Goal: Task Accomplishment & Management: Use online tool/utility

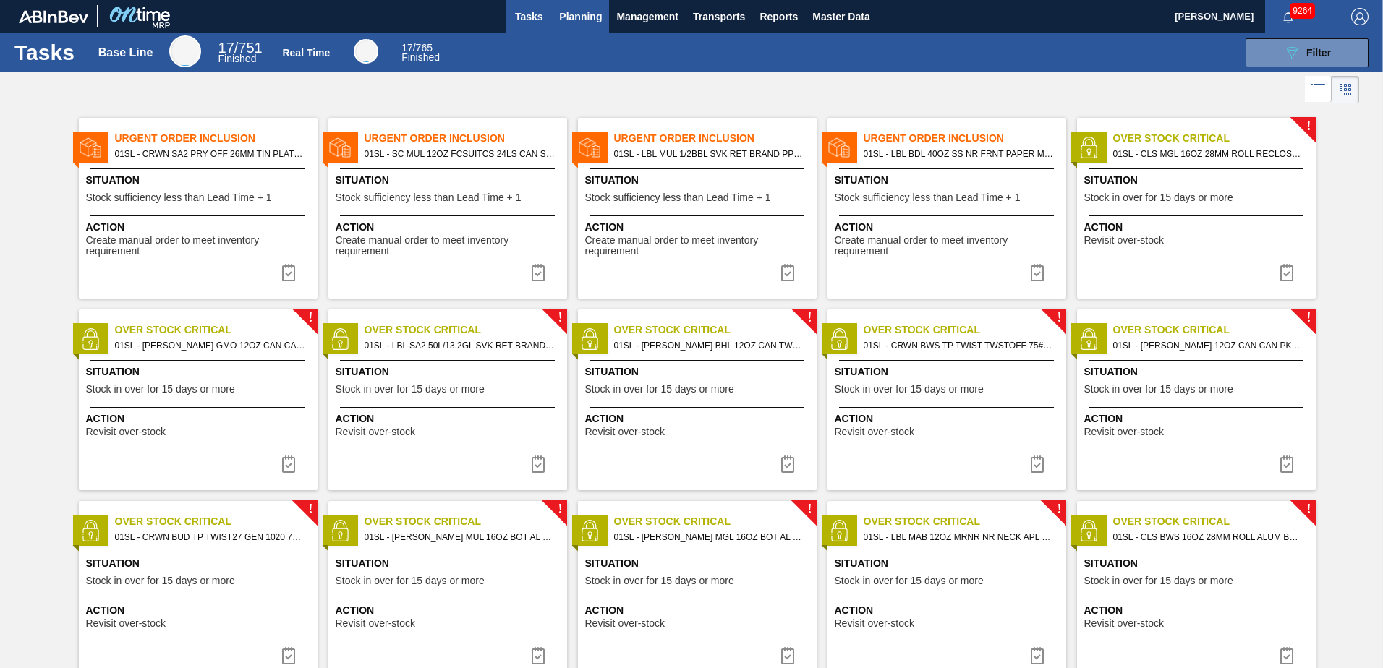
click at [572, 27] on button "Planning" at bounding box center [580, 16] width 57 height 33
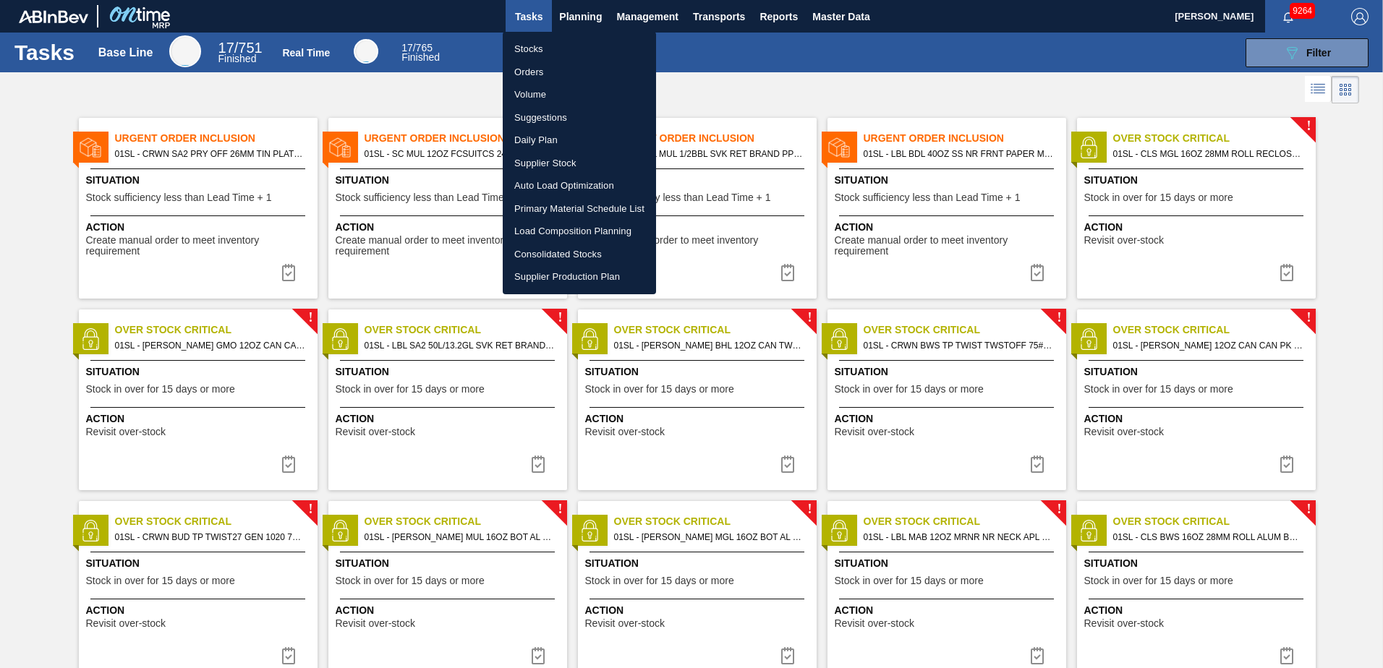
click at [542, 116] on li "Suggestions" at bounding box center [579, 117] width 153 height 23
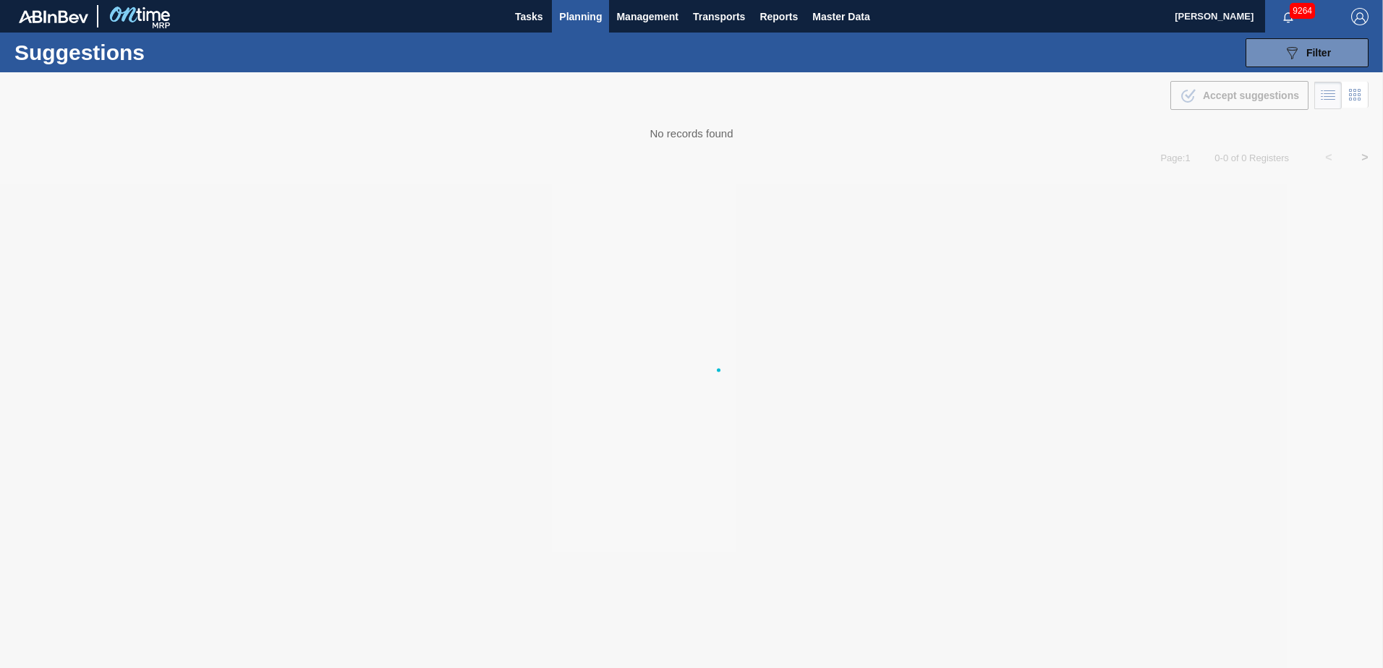
type from "[DATE]"
type to "[DATE]"
click at [1307, 67] on div "Suggestions 089F7B8B-B2A5-4AFE-B5C0-19BA573D28AC Filter Step Step Source Source…" at bounding box center [691, 53] width 1383 height 40
click at [1307, 59] on div "089F7B8B-B2A5-4AFE-B5C0-19BA573D28AC Filter" at bounding box center [1307, 52] width 48 height 17
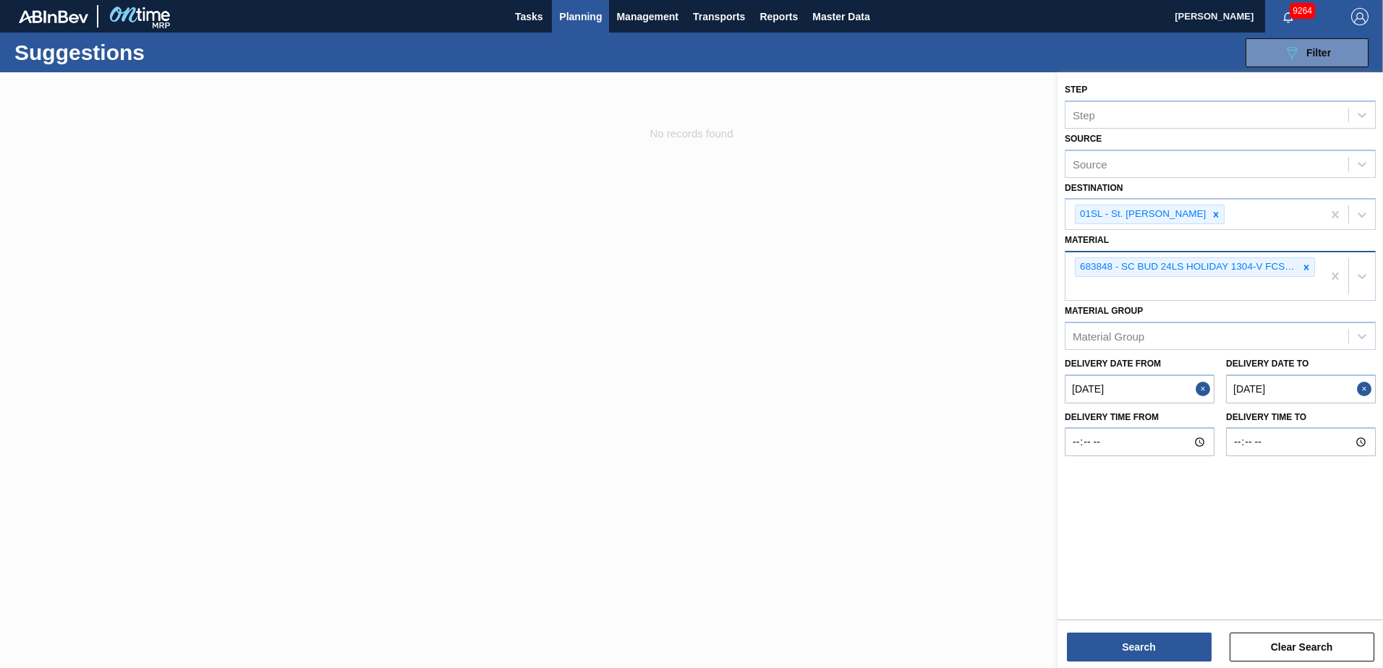
click at [1306, 267] on icon at bounding box center [1306, 267] width 10 height 10
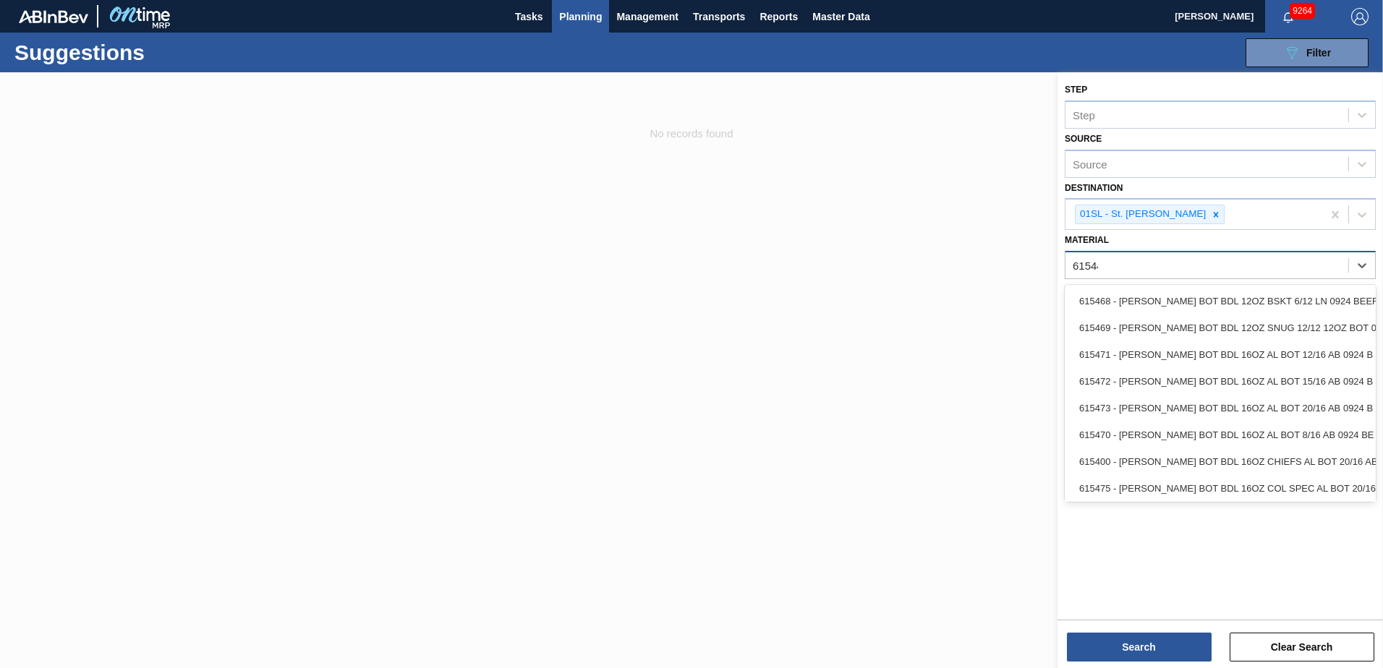
type input "615447"
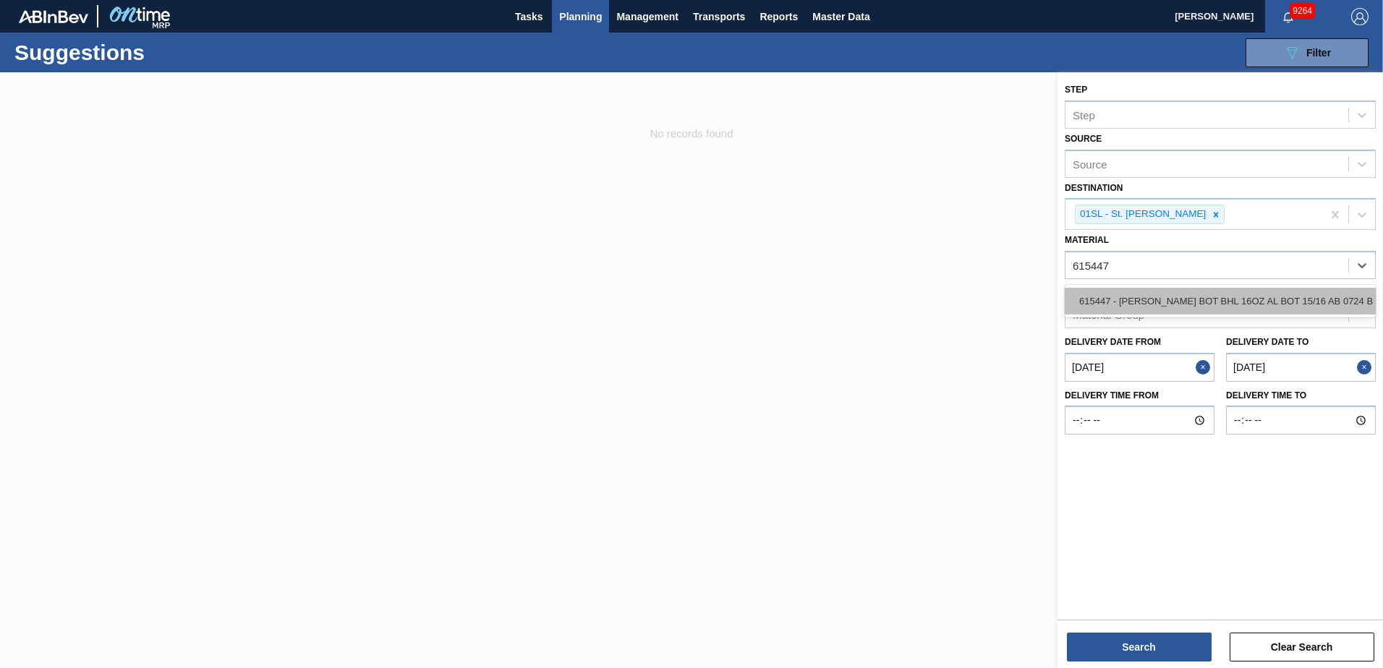
click at [1296, 302] on div "615447 - [PERSON_NAME] BOT BHL 16OZ AL BOT 15/16 AB 0724 B" at bounding box center [1219, 301] width 311 height 27
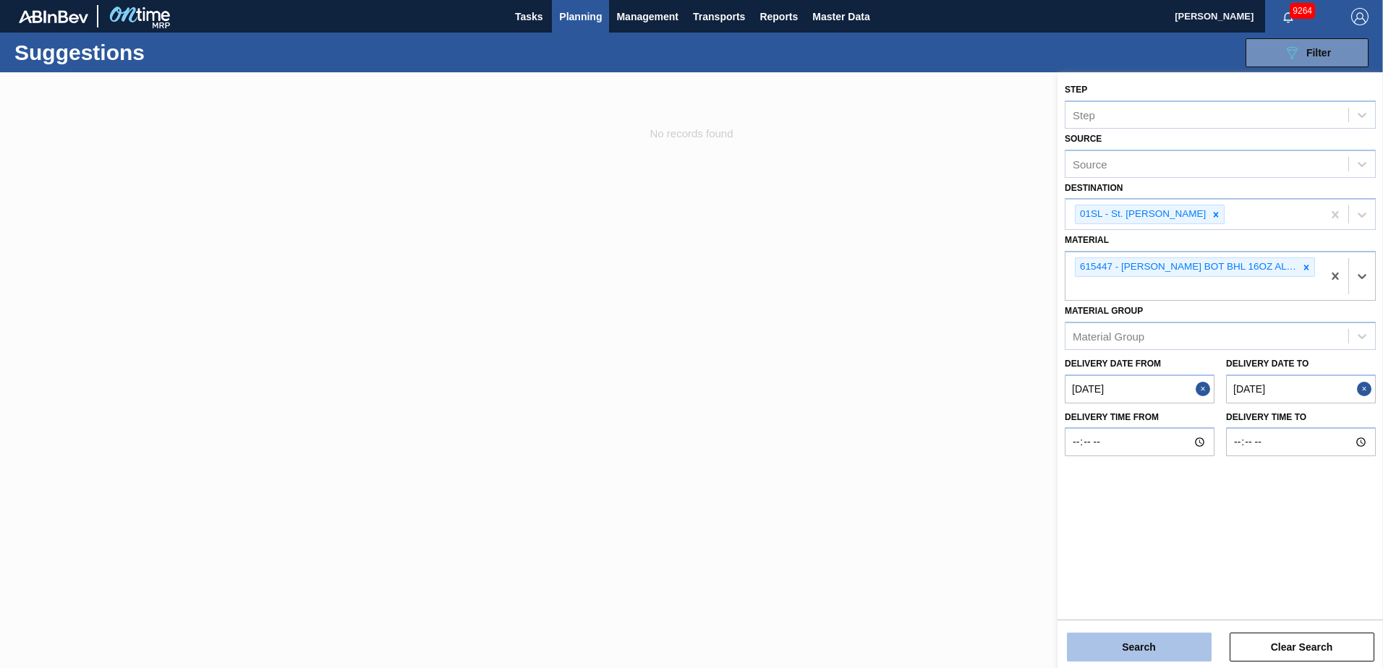
click at [1162, 644] on button "Search" at bounding box center [1139, 647] width 145 height 29
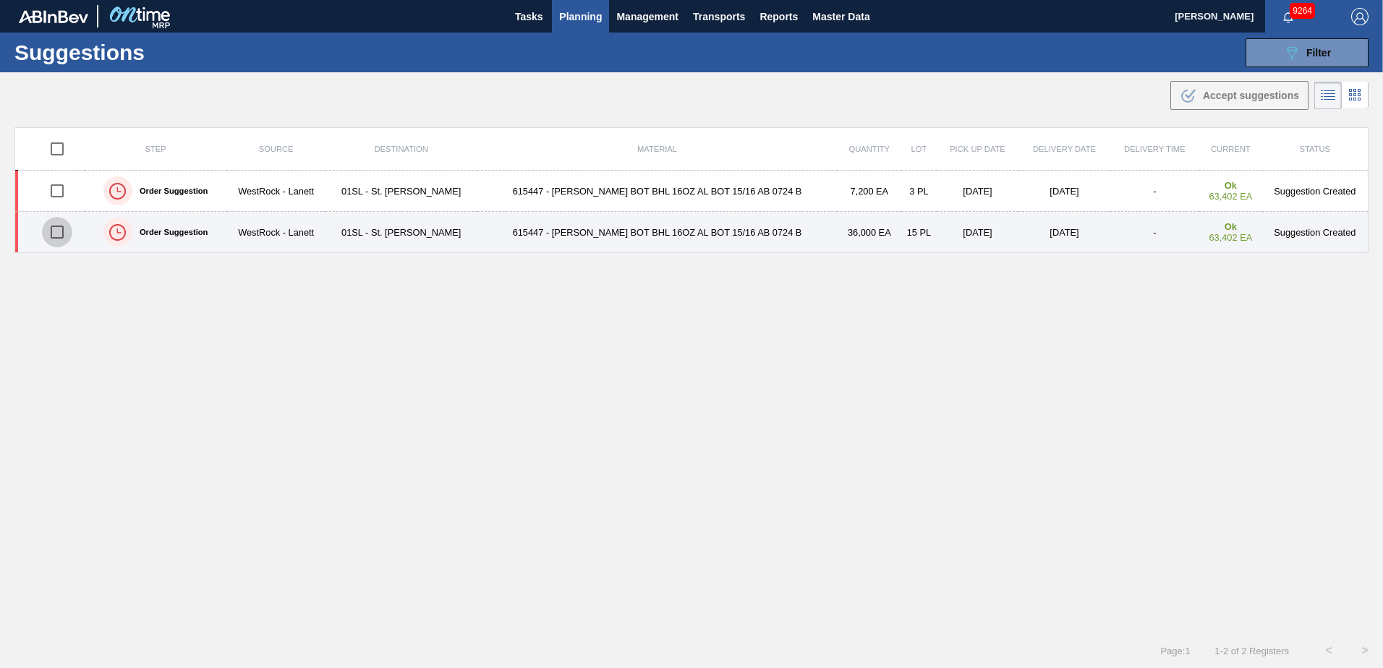
click at [67, 230] on input "checkbox" at bounding box center [57, 232] width 30 height 30
checkbox input "true"
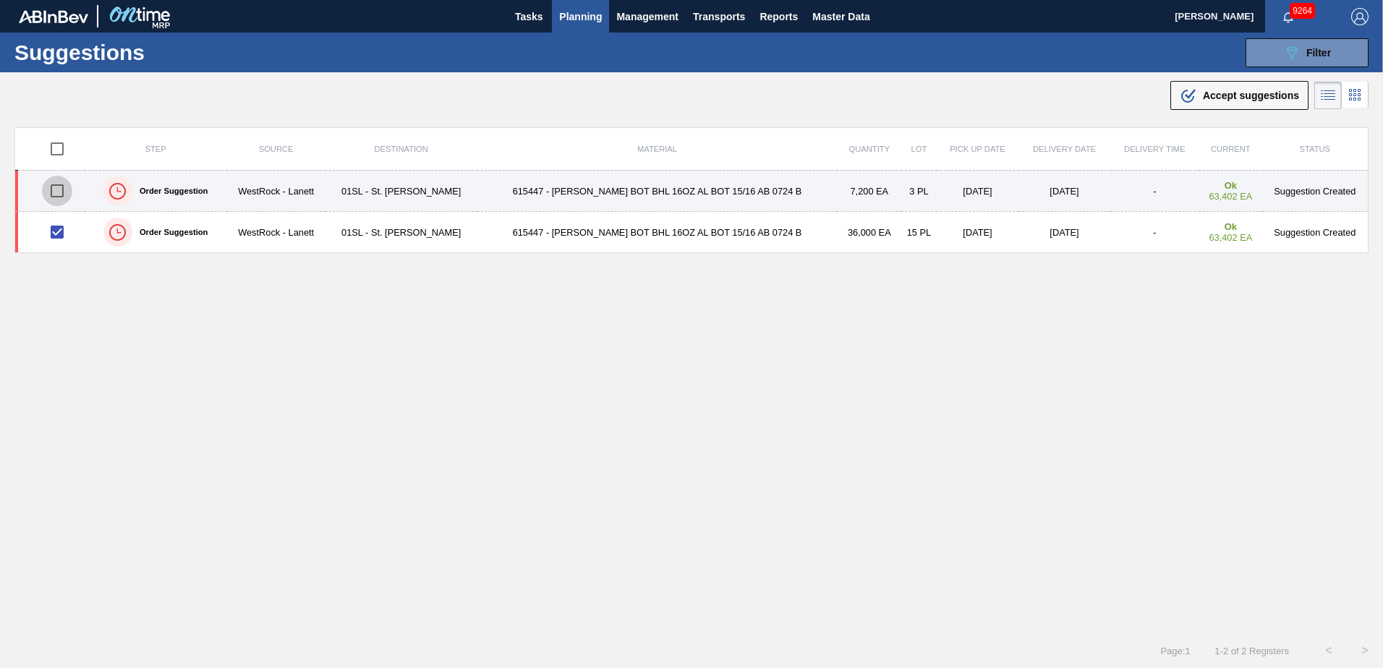
click at [61, 189] on input "checkbox" at bounding box center [57, 191] width 30 height 30
checkbox input "true"
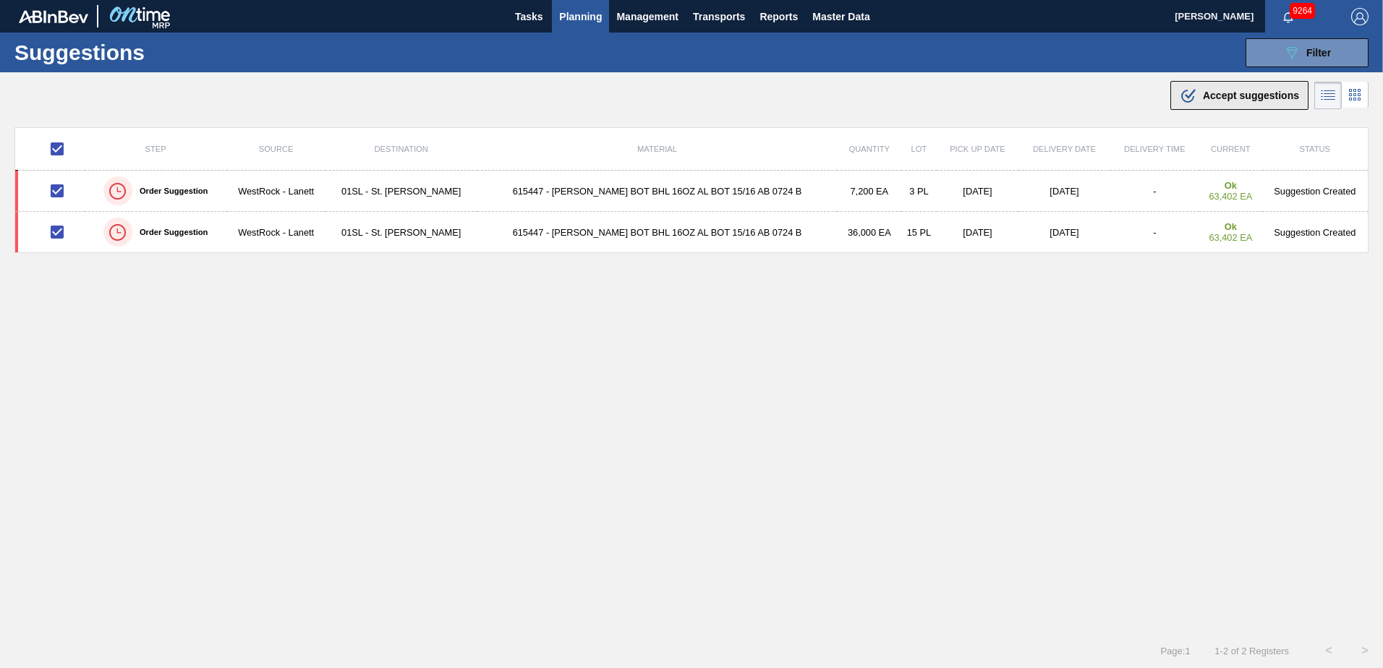
click at [1187, 103] on icon ".b{fill:var(--color-action-default)}" at bounding box center [1187, 95] width 17 height 17
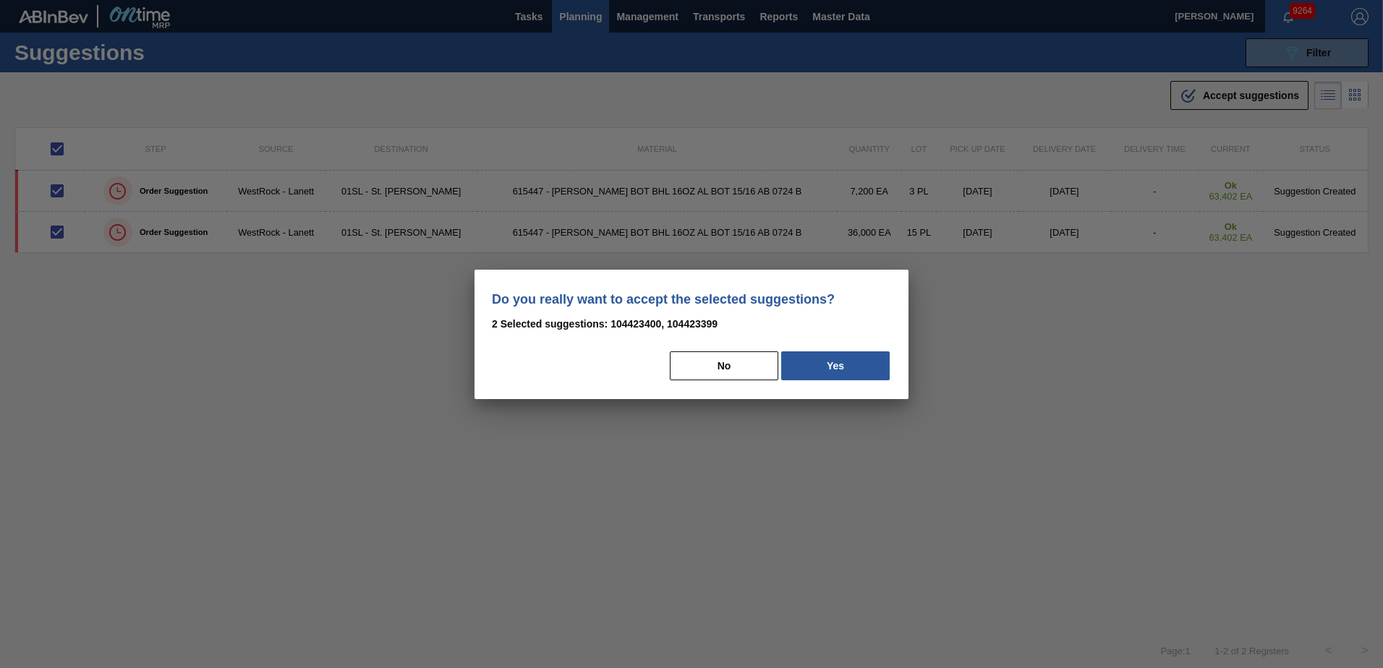
drag, startPoint x: 880, startPoint y: 359, endPoint x: 1207, endPoint y: 362, distance: 326.8
click at [883, 360] on button "Yes" at bounding box center [835, 365] width 108 height 29
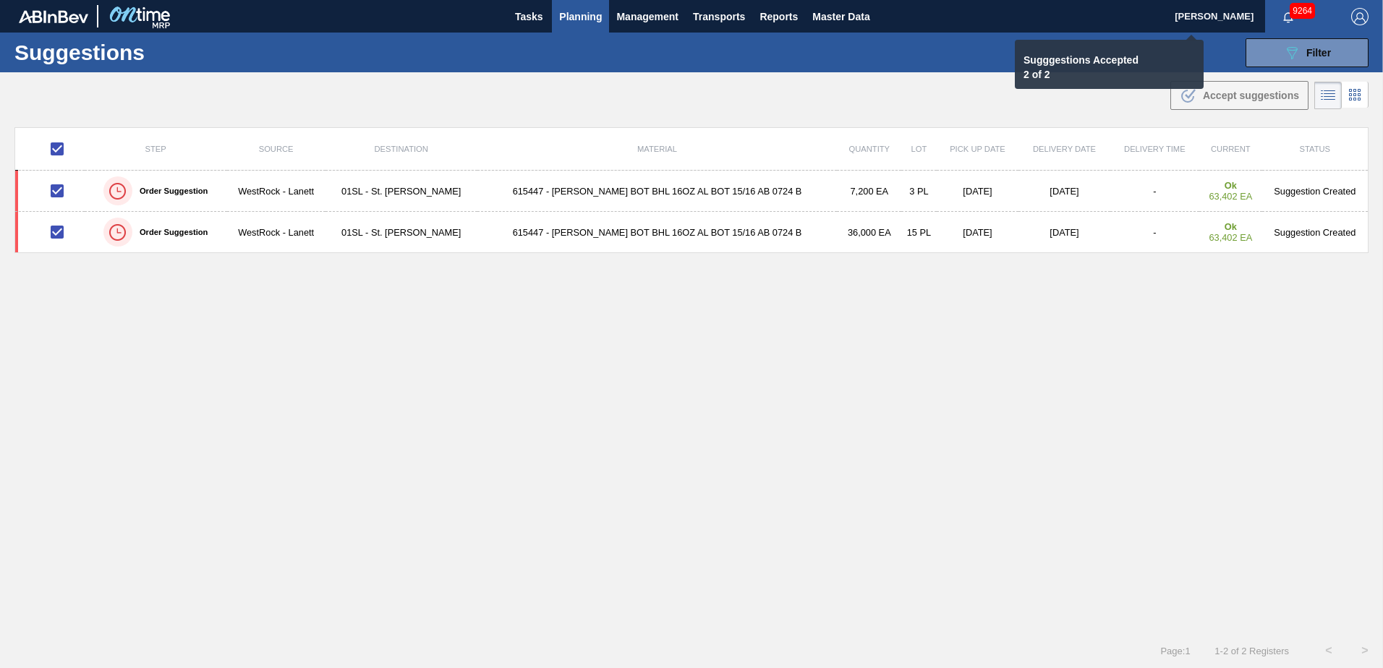
checkbox input "false"
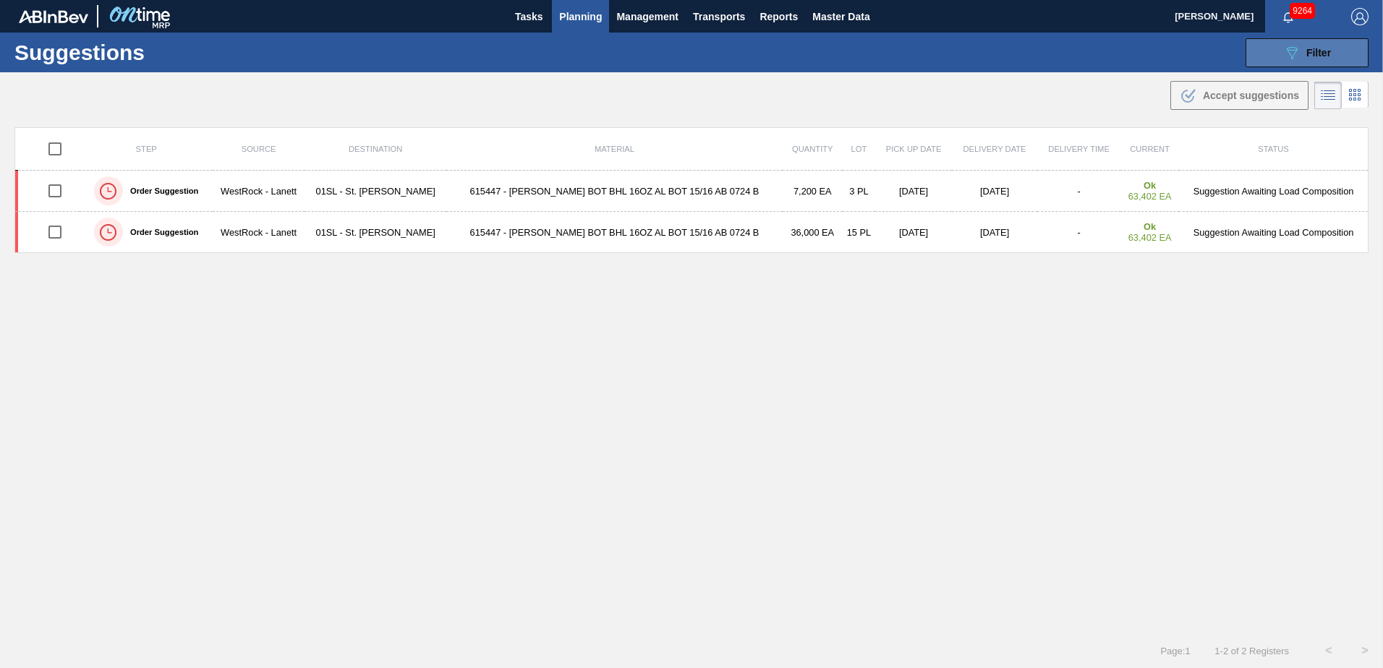
click at [1306, 50] on span "Filter" at bounding box center [1318, 53] width 25 height 12
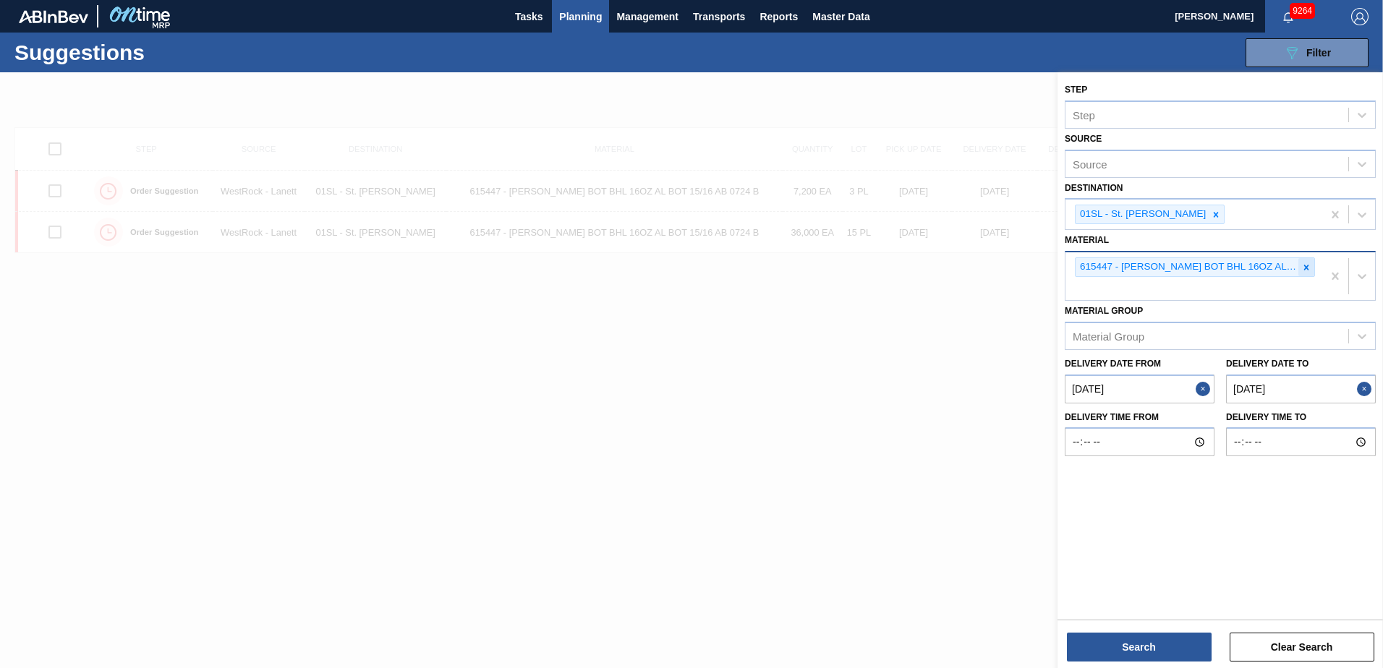
click at [1308, 268] on icon at bounding box center [1306, 267] width 10 height 10
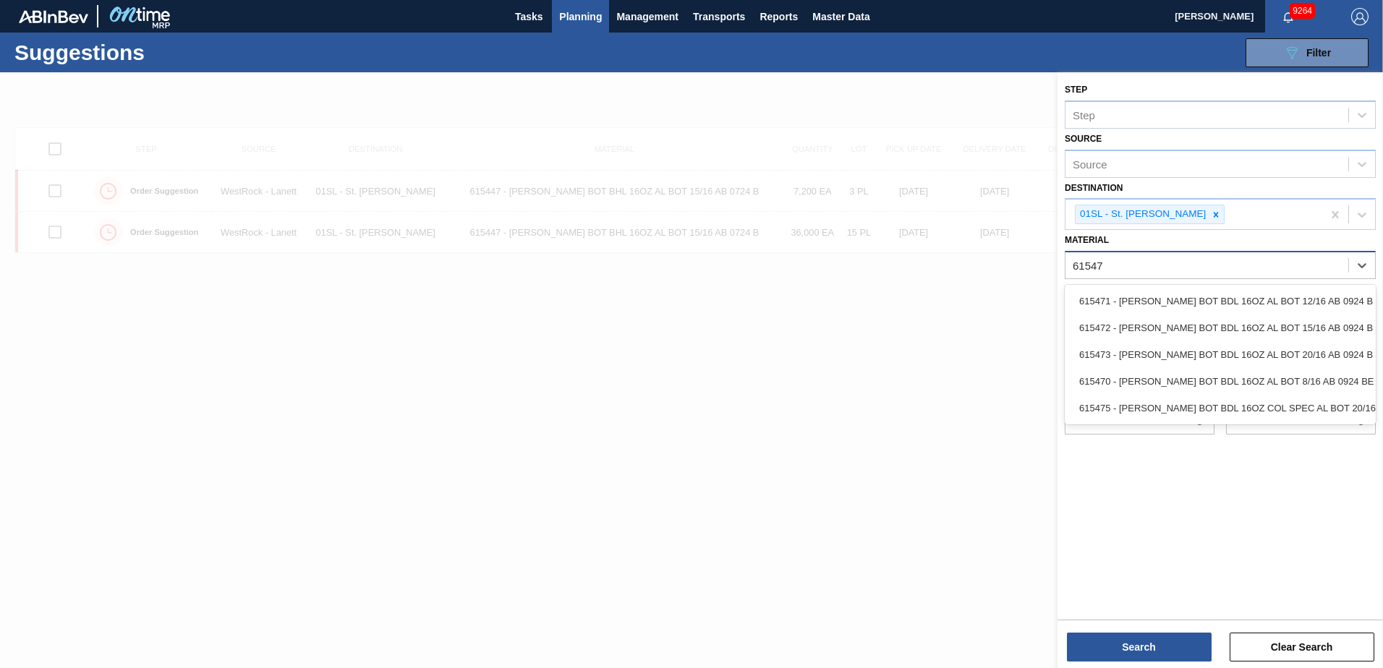
type input "615472"
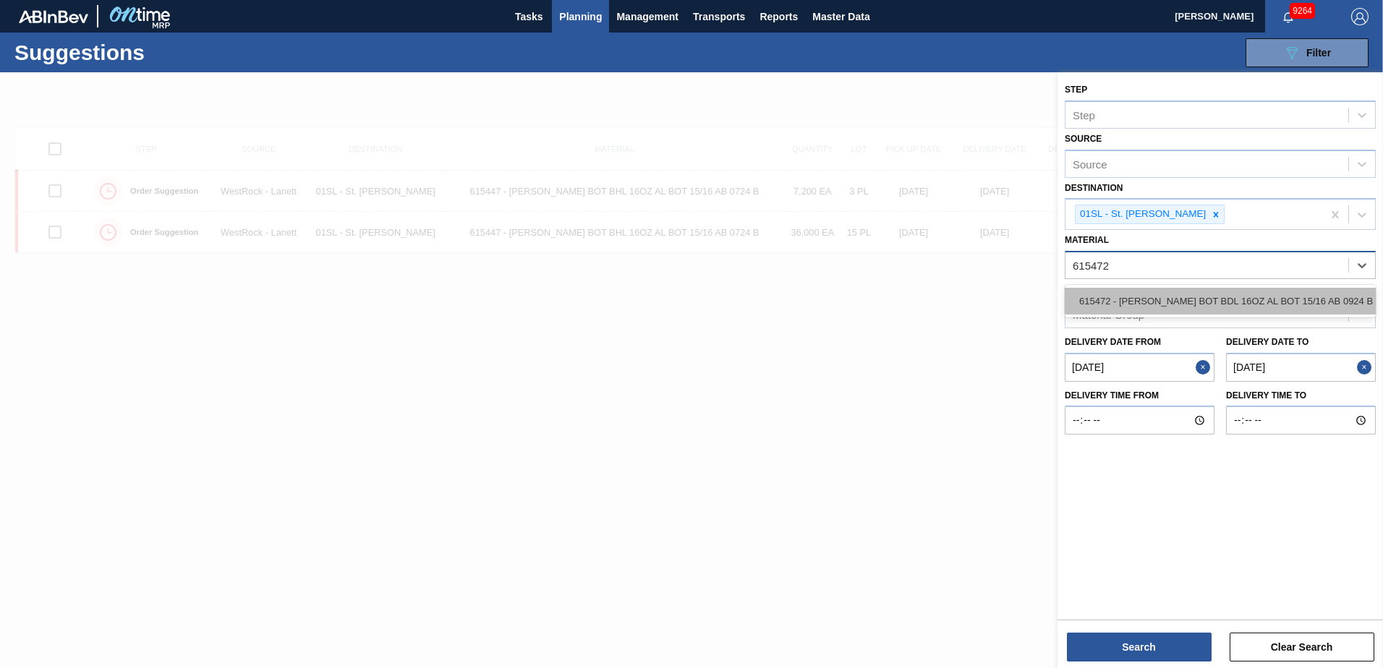
click at [1298, 298] on div "615472 - [PERSON_NAME] BOT BDL 16OZ AL BOT 15/16 AB 0924 B" at bounding box center [1219, 301] width 311 height 27
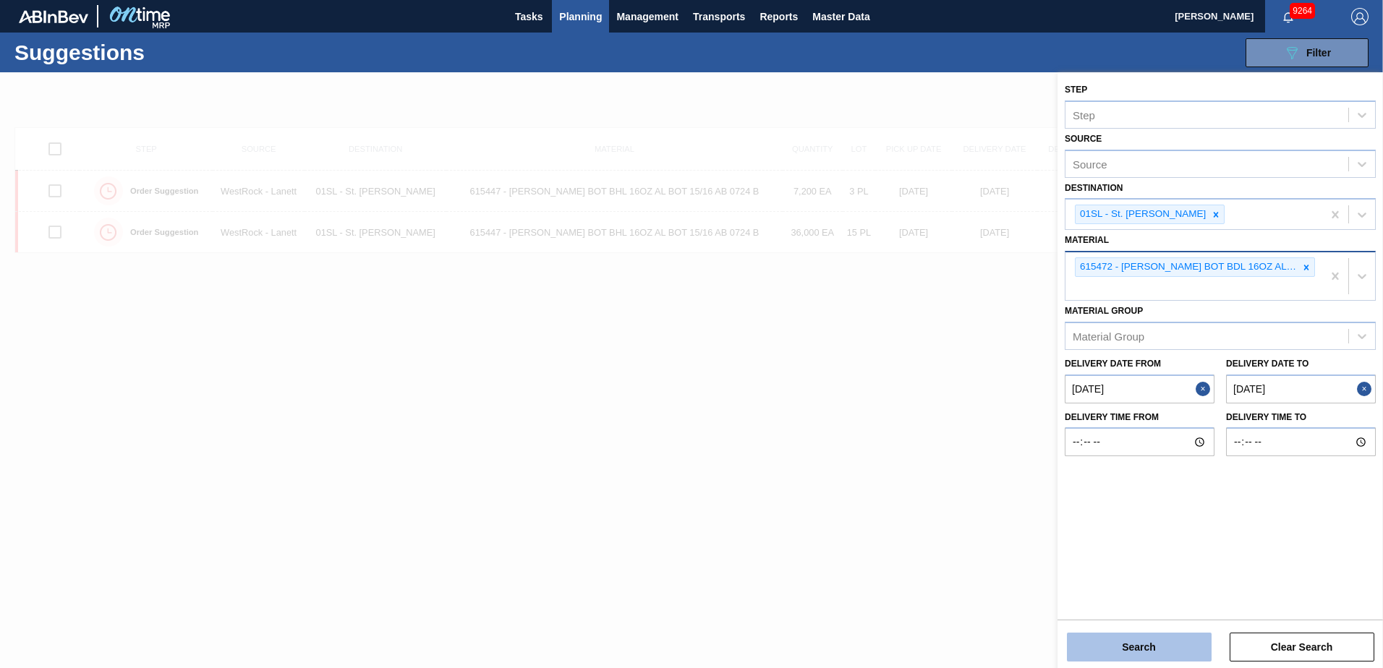
click at [1147, 640] on button "Search" at bounding box center [1139, 647] width 145 height 29
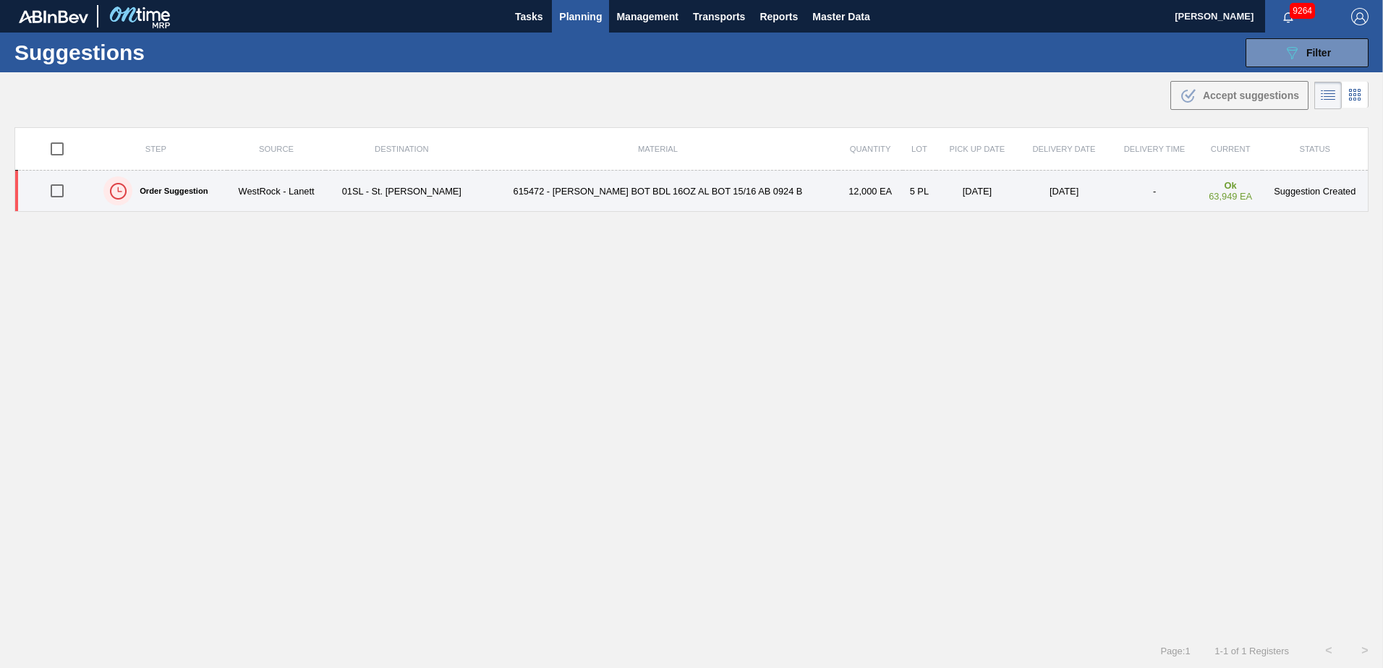
drag, startPoint x: 54, startPoint y: 190, endPoint x: 67, endPoint y: 190, distance: 12.3
click at [54, 190] on input "checkbox" at bounding box center [57, 191] width 30 height 30
checkbox input "true"
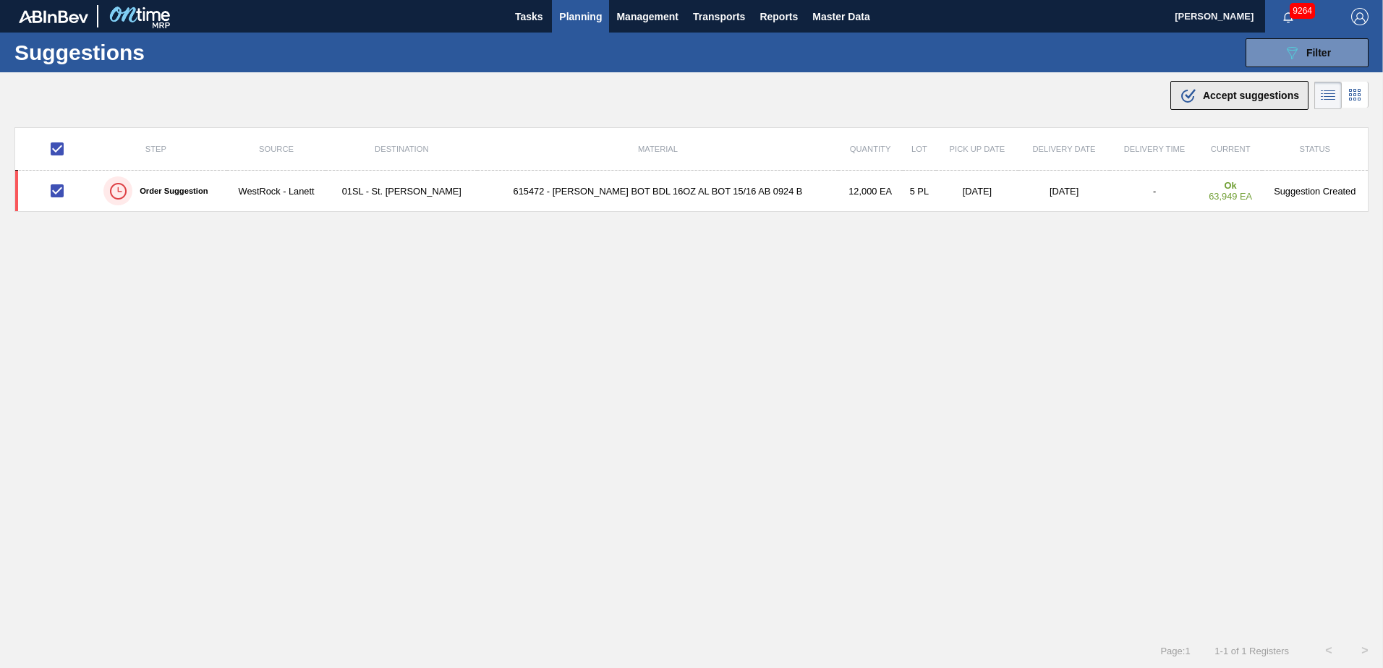
click at [1224, 98] on span "Accept suggestions" at bounding box center [1250, 96] width 96 height 12
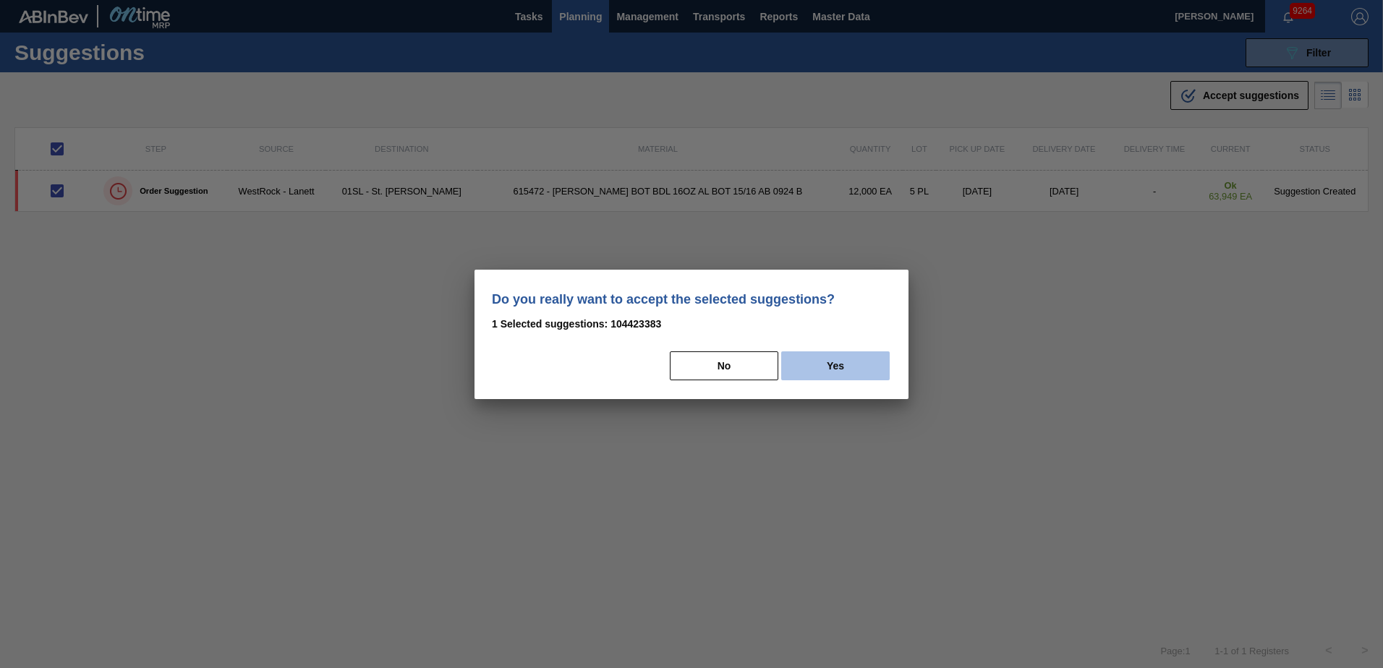
click at [872, 364] on button "Yes" at bounding box center [835, 365] width 108 height 29
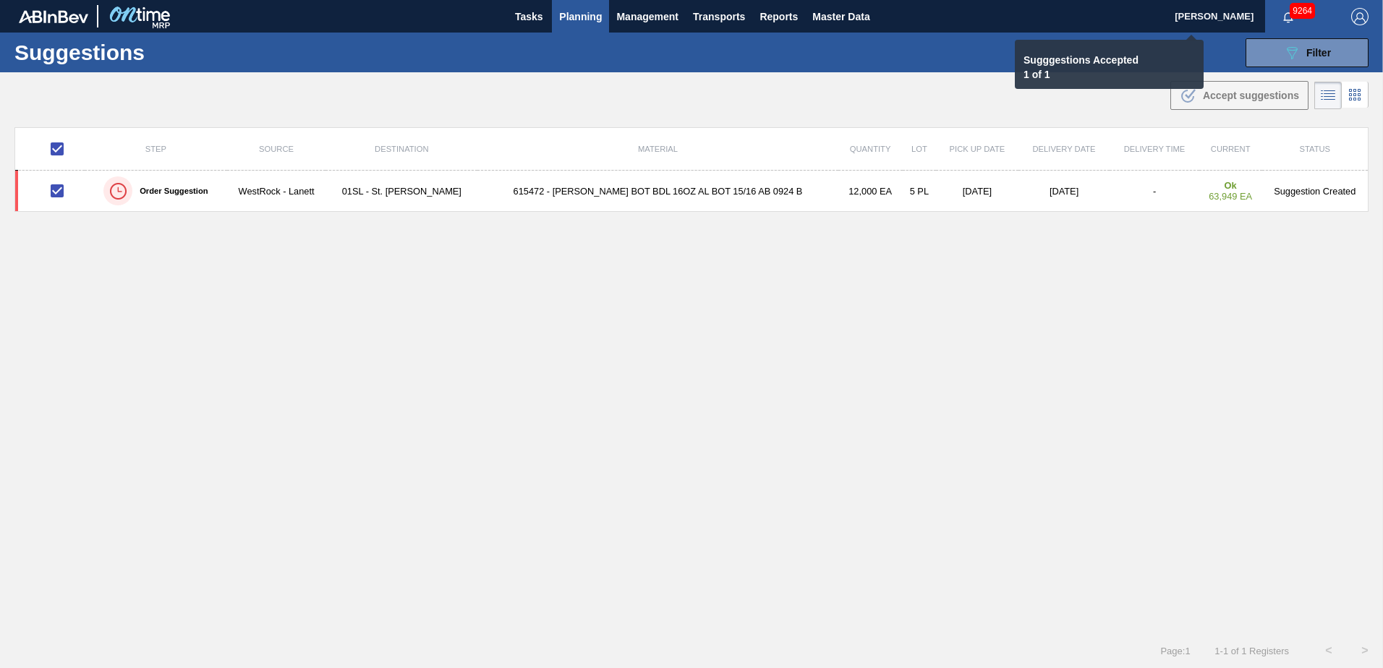
checkbox input "false"
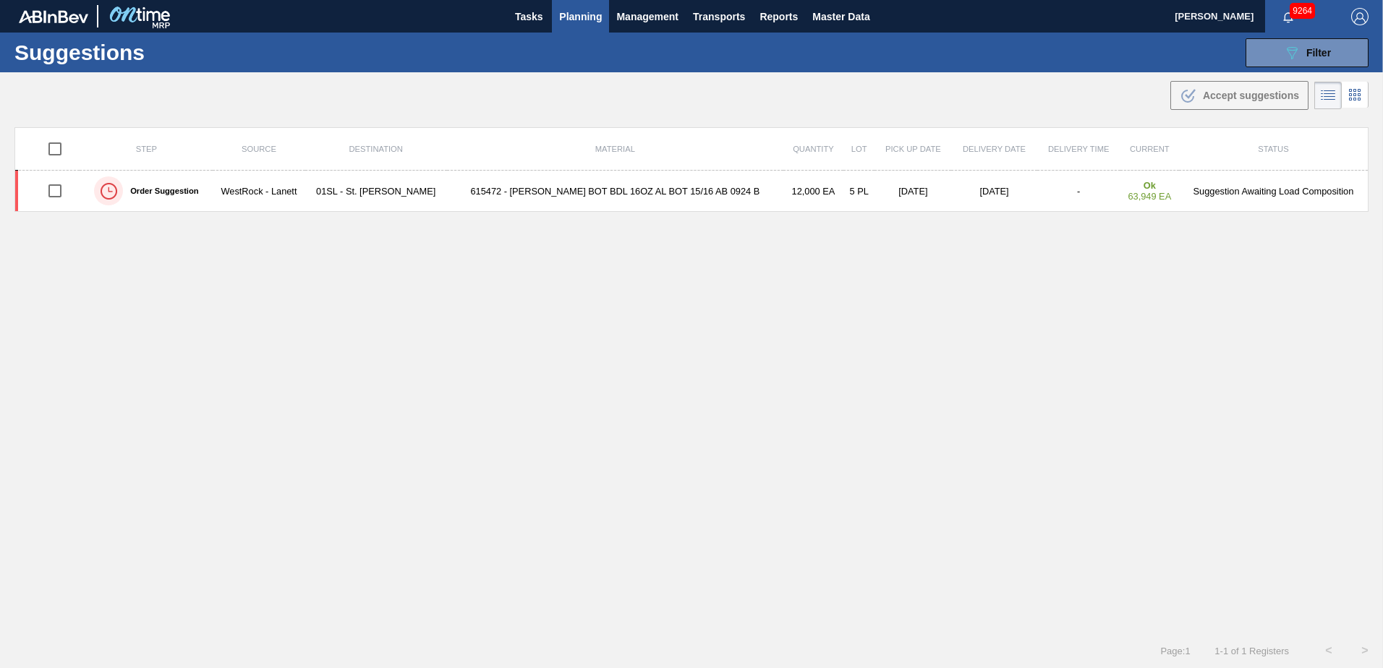
click at [560, 22] on span "Planning" at bounding box center [580, 16] width 43 height 17
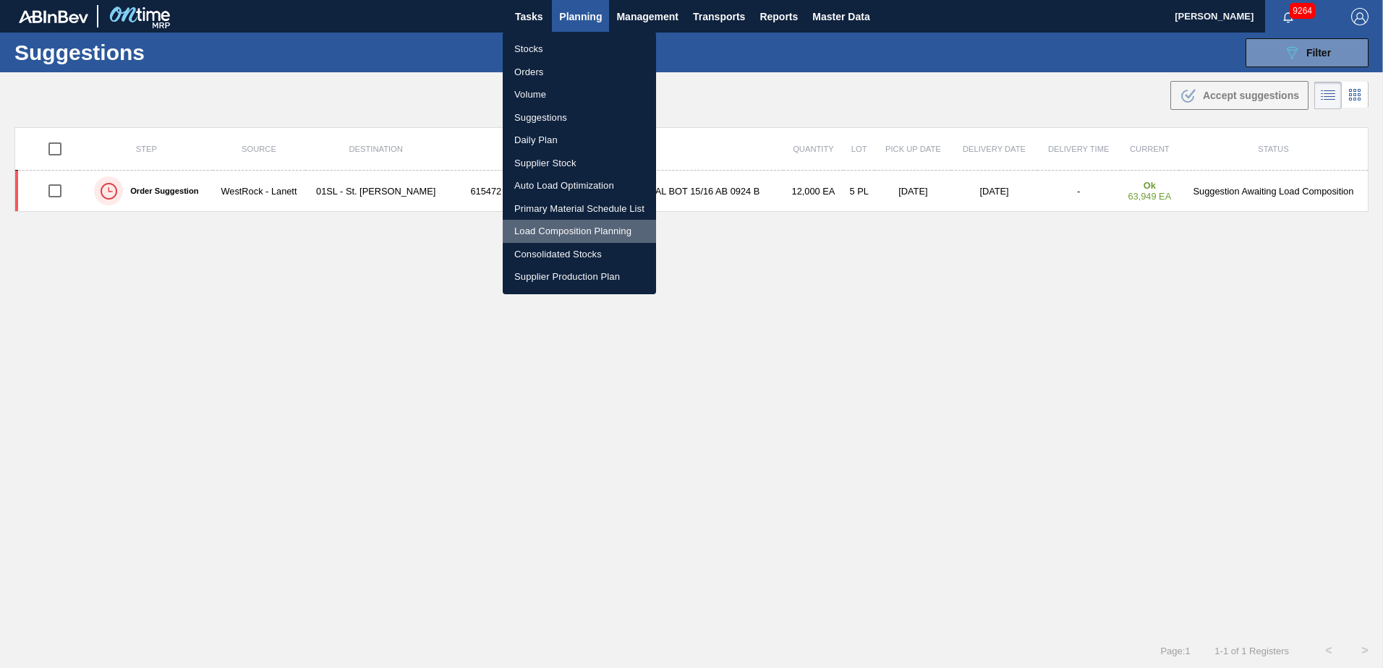
click at [547, 234] on li "Load Composition Planning" at bounding box center [579, 231] width 153 height 23
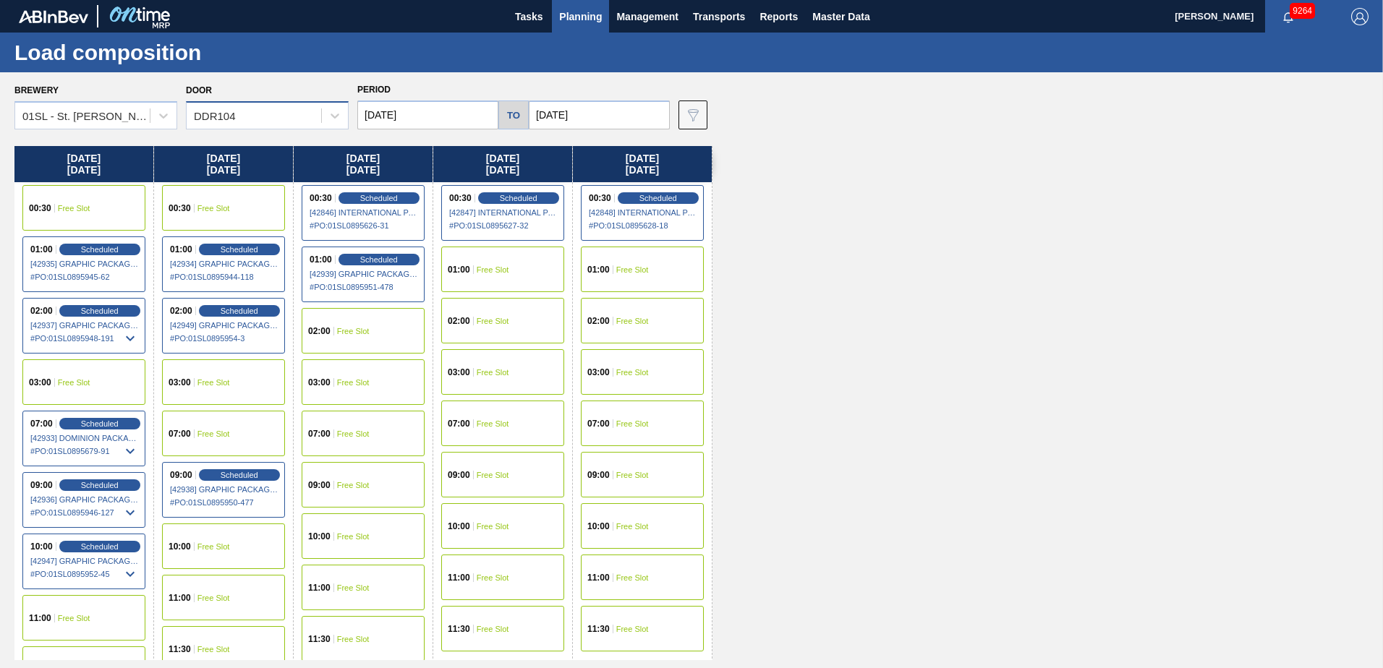
click at [278, 117] on div "DDR104" at bounding box center [254, 116] width 134 height 21
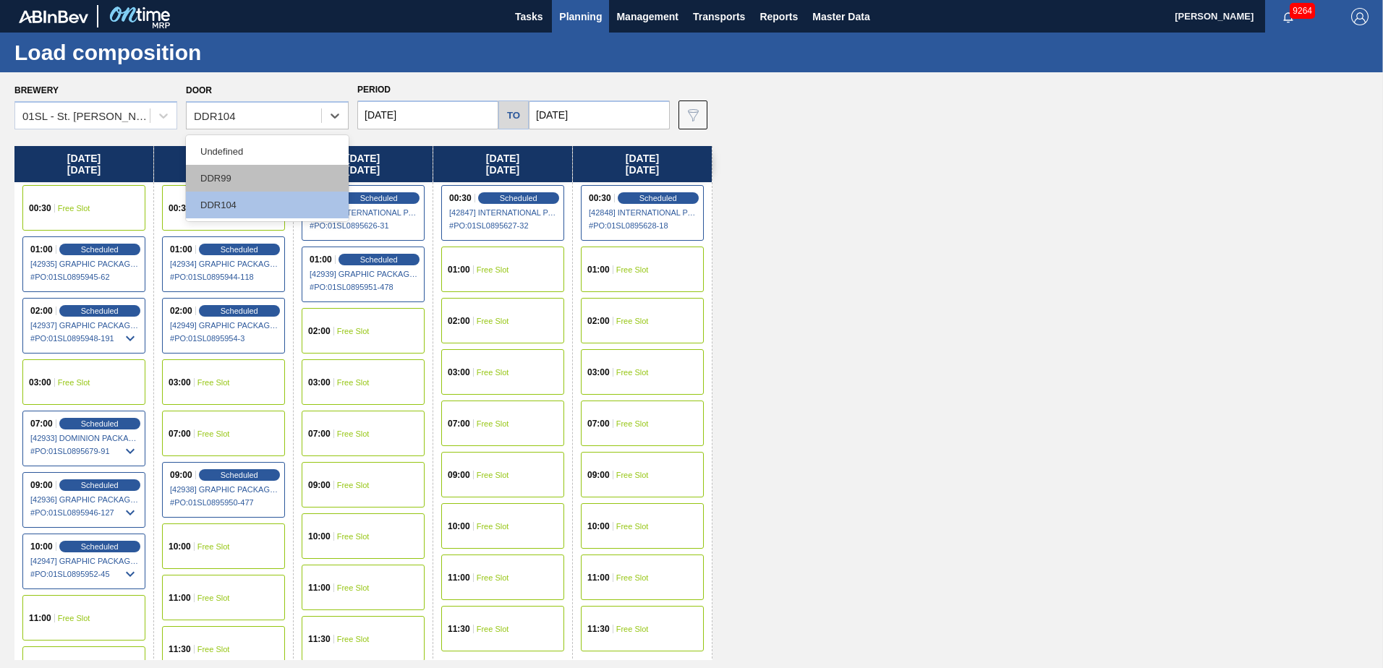
click at [245, 179] on div "DDR99" at bounding box center [267, 178] width 163 height 27
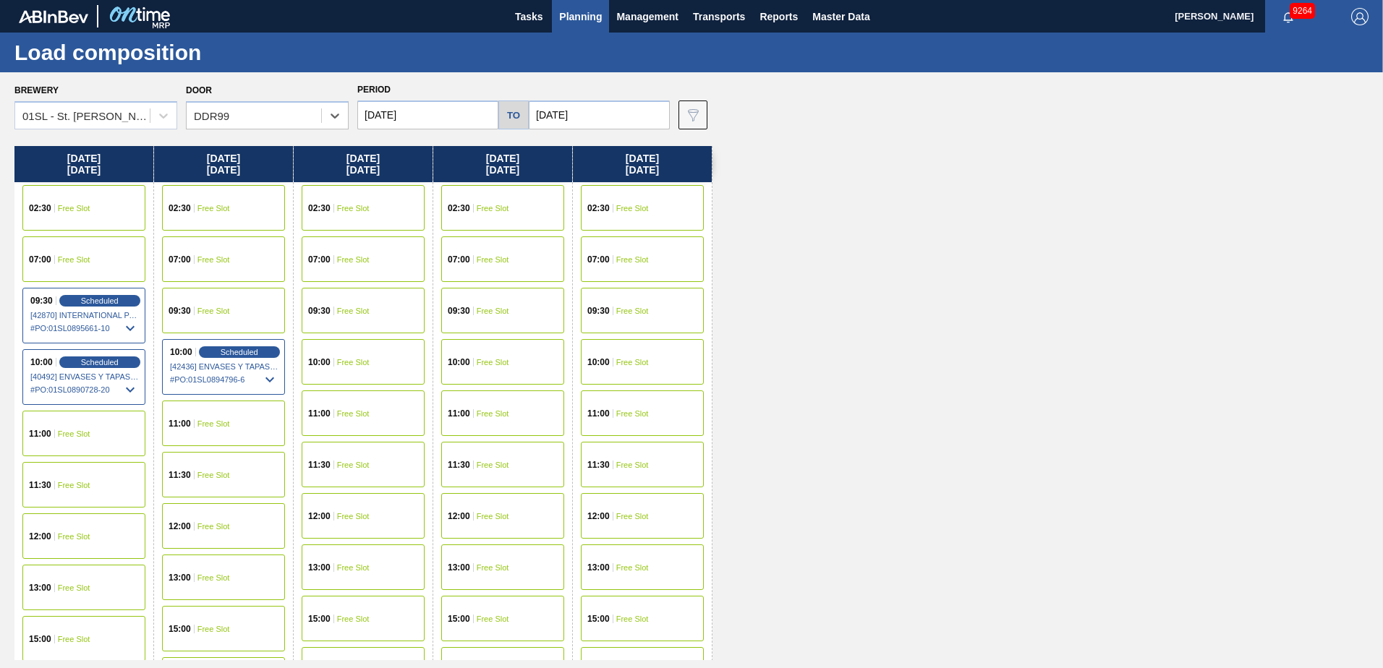
click at [80, 207] on span "Free Slot" at bounding box center [74, 208] width 33 height 9
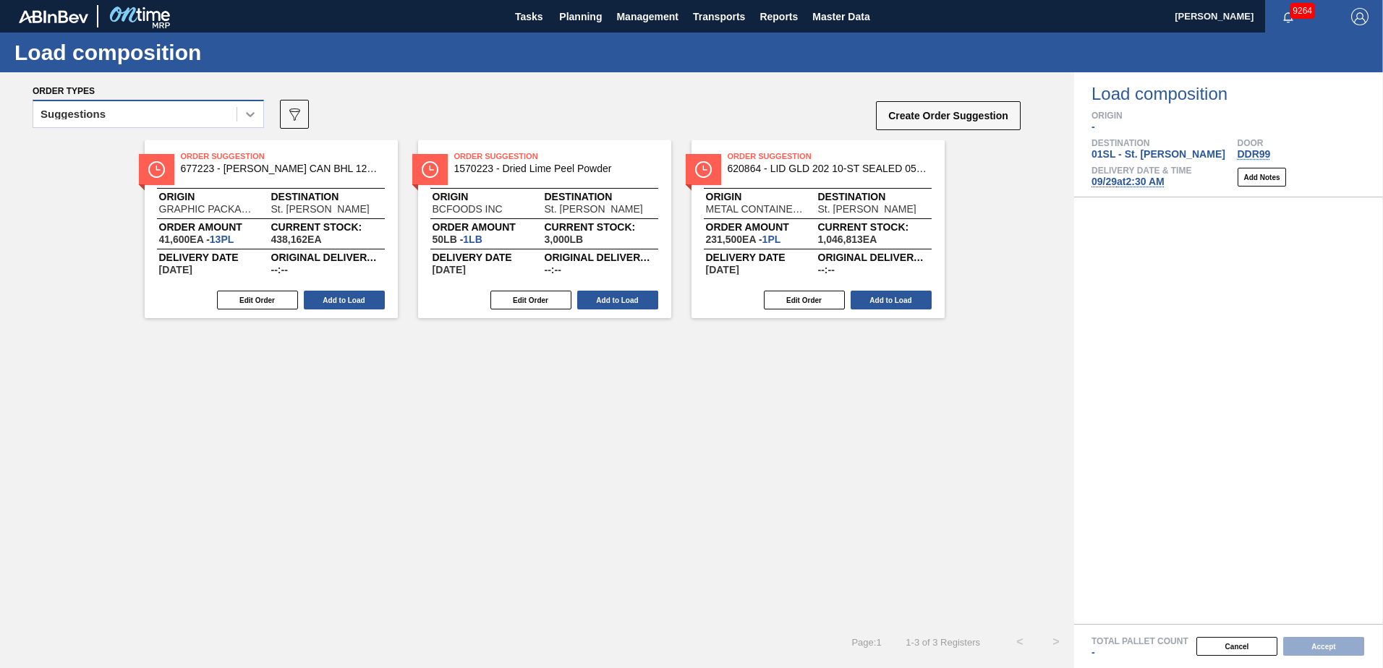
click at [246, 117] on icon at bounding box center [250, 114] width 14 height 14
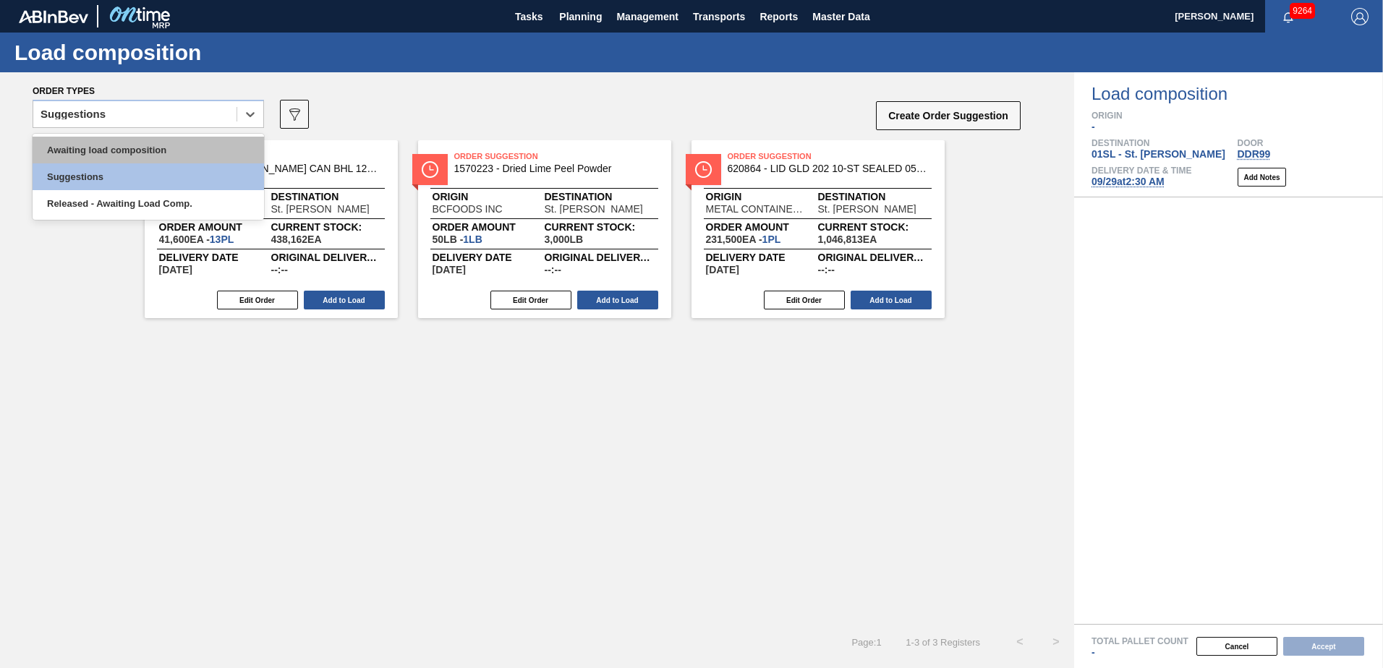
click at [169, 146] on div "Awaiting load composition" at bounding box center [148, 150] width 231 height 27
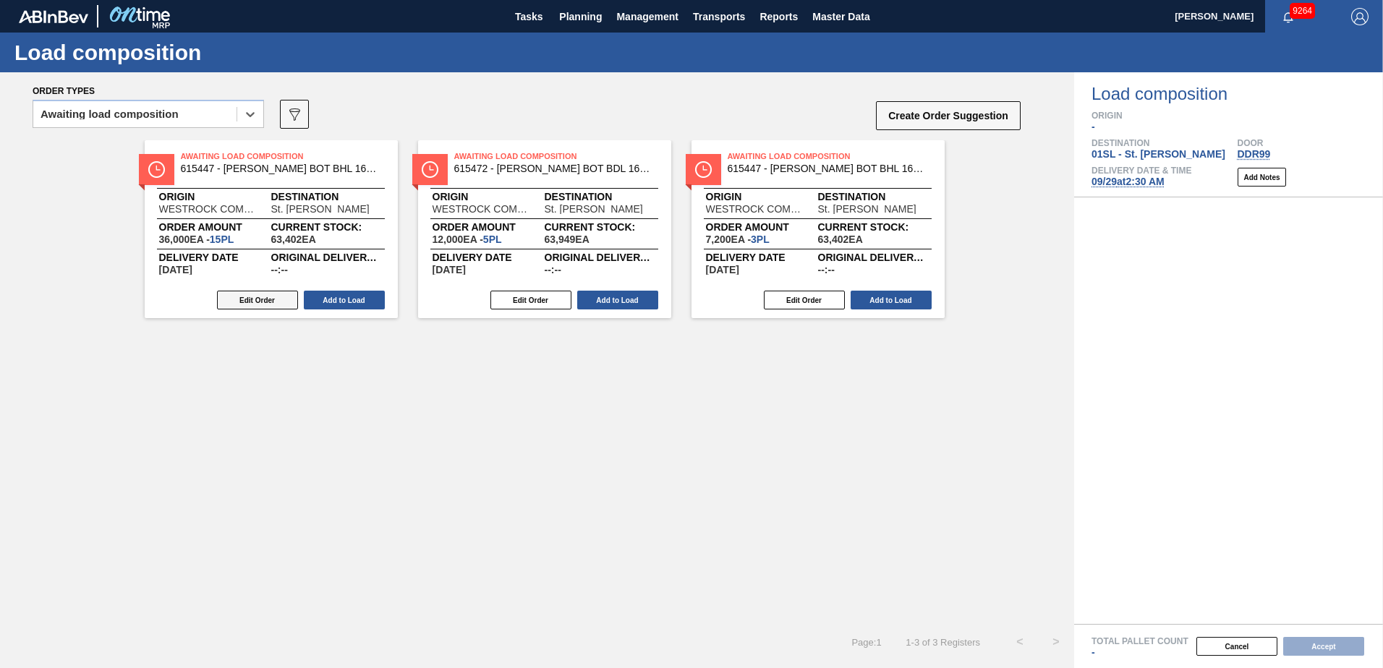
click at [276, 304] on button "Edit Order" at bounding box center [257, 300] width 81 height 19
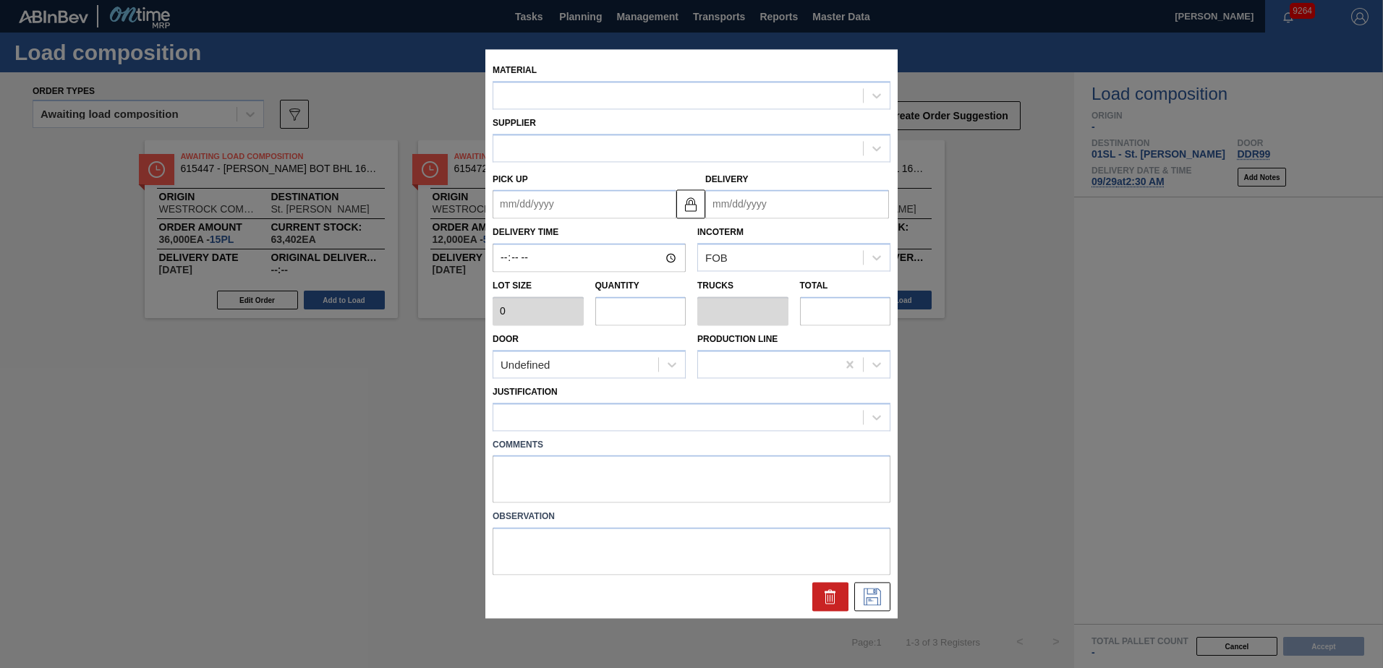
type input "2,400"
type input "15"
type input "0.577"
type input "36,000"
type up "[DATE]"
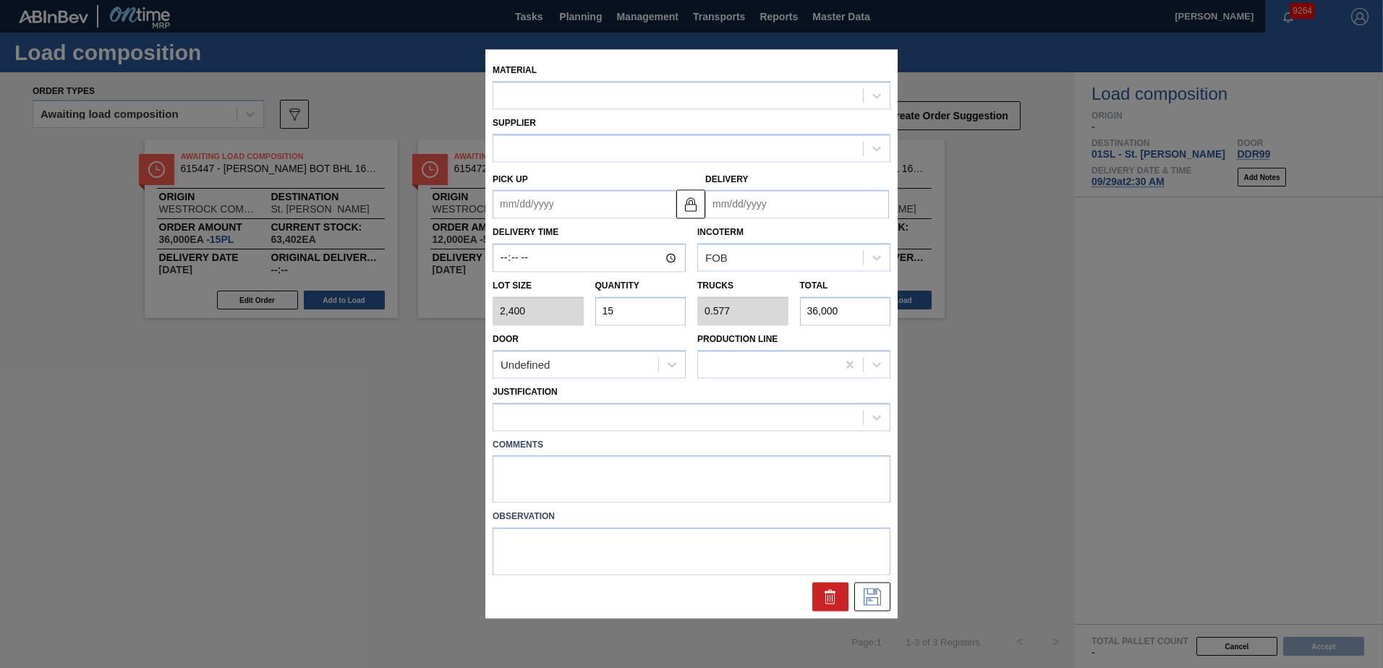
type input "[DATE]"
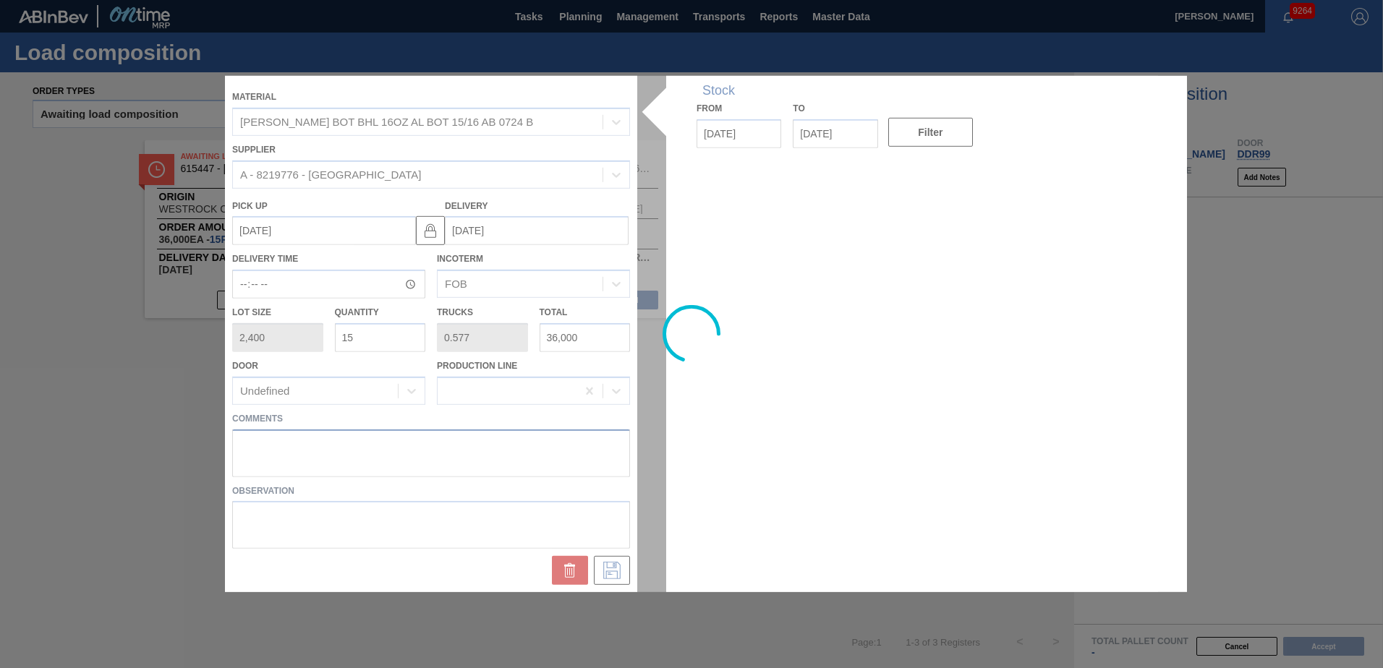
click at [283, 448] on textarea at bounding box center [431, 453] width 398 height 48
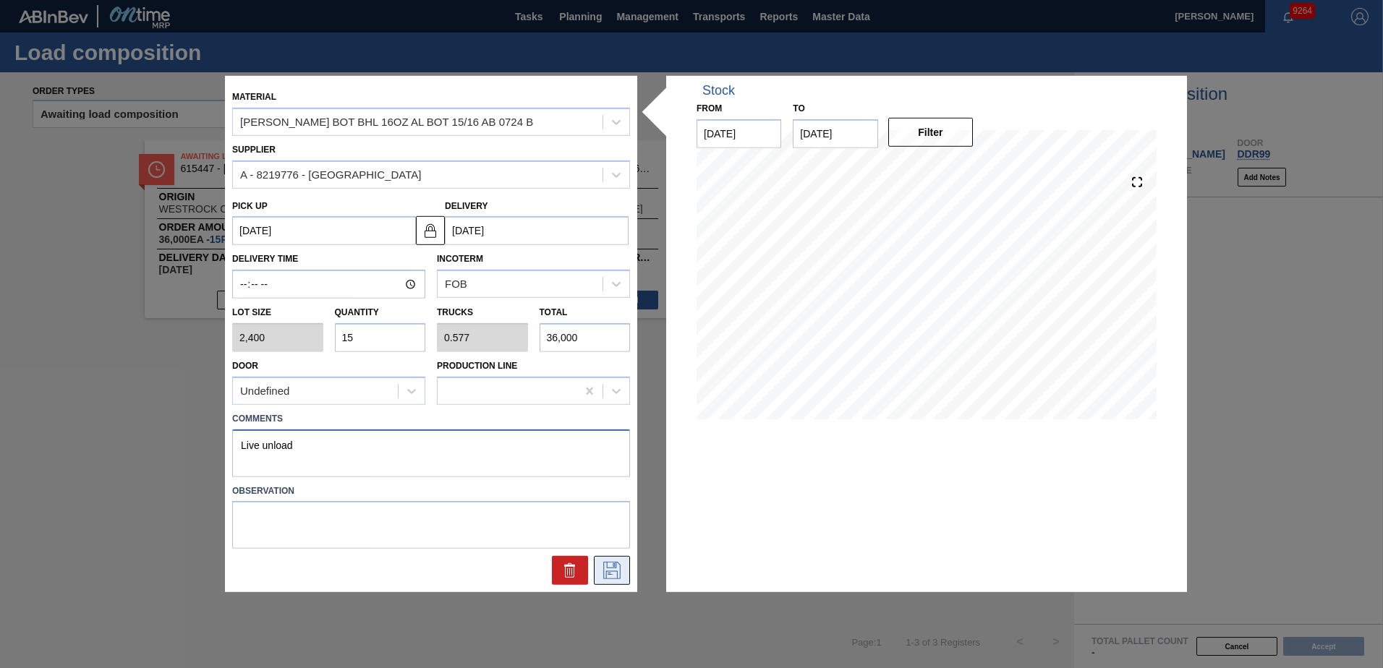
type textarea "Live unload"
click at [613, 568] on icon at bounding box center [611, 570] width 23 height 17
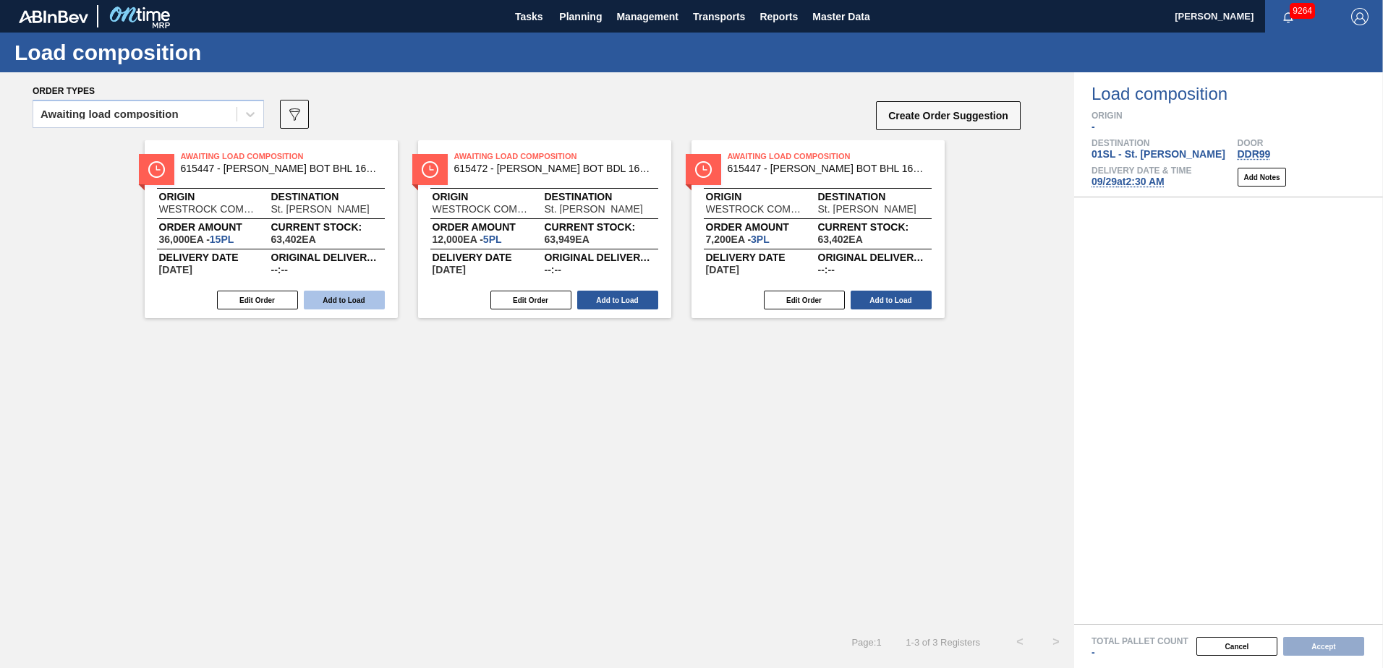
click at [353, 299] on button "Add to Load" at bounding box center [344, 300] width 81 height 19
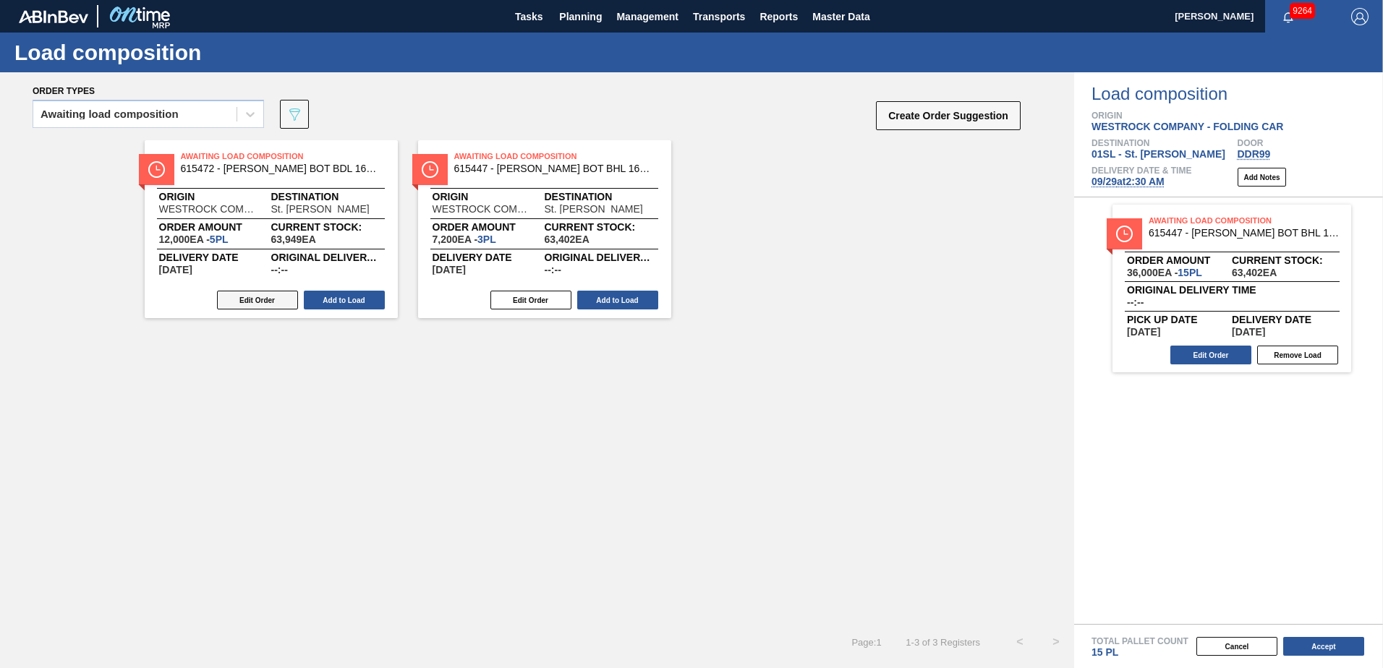
click at [240, 299] on button "Edit Order" at bounding box center [257, 300] width 81 height 19
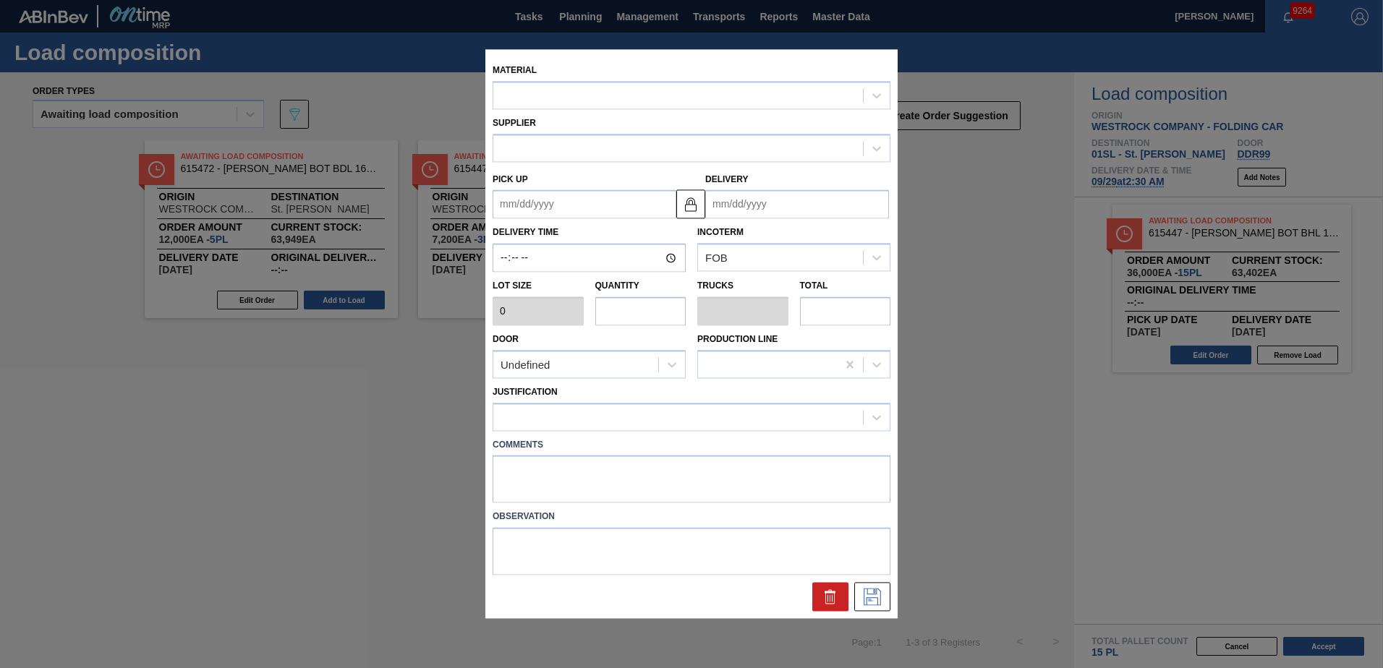
type input "2,400"
type input "5"
type input "0.192"
type input "12,000"
type up "[DATE]"
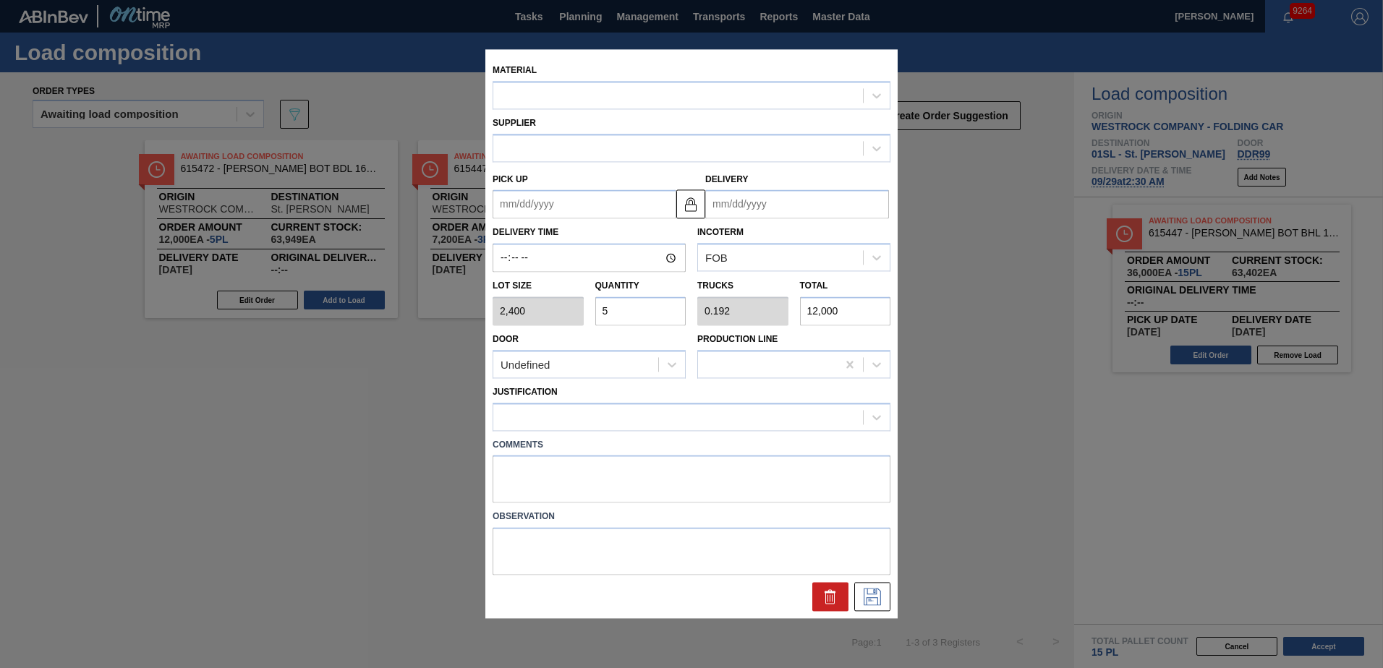
type input "[DATE]"
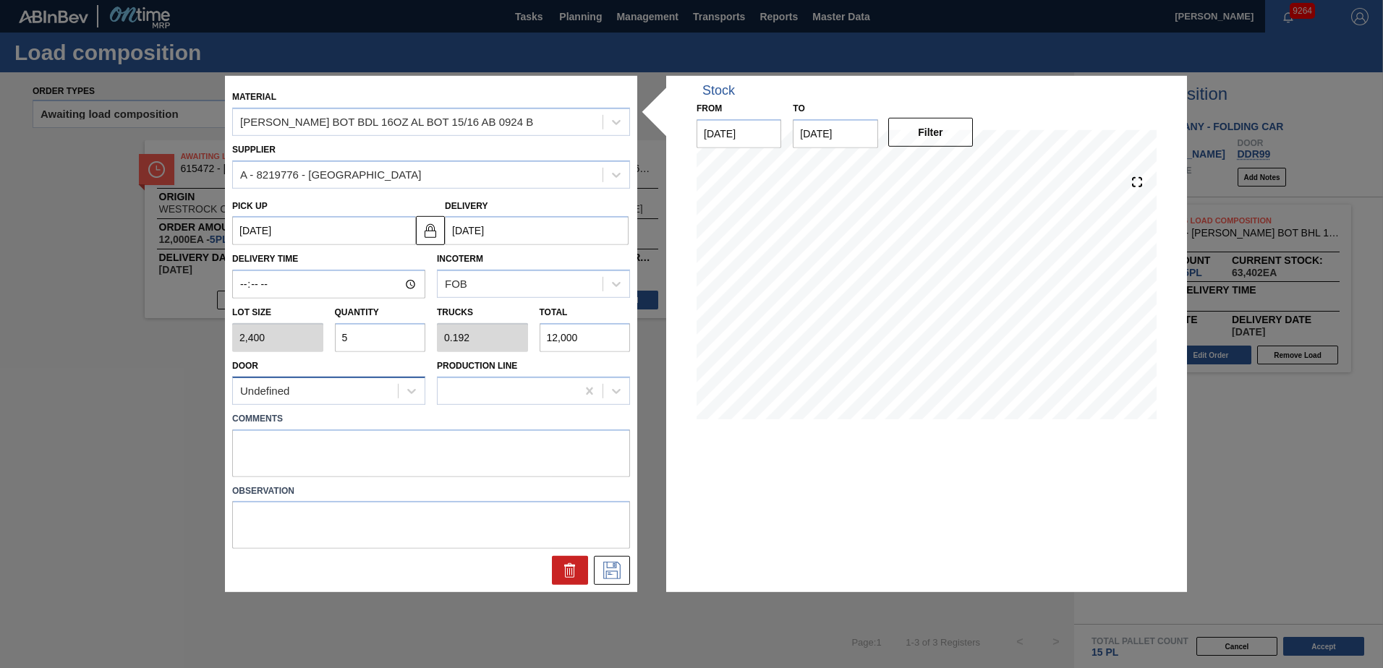
click at [302, 390] on div "Undefined" at bounding box center [315, 390] width 165 height 21
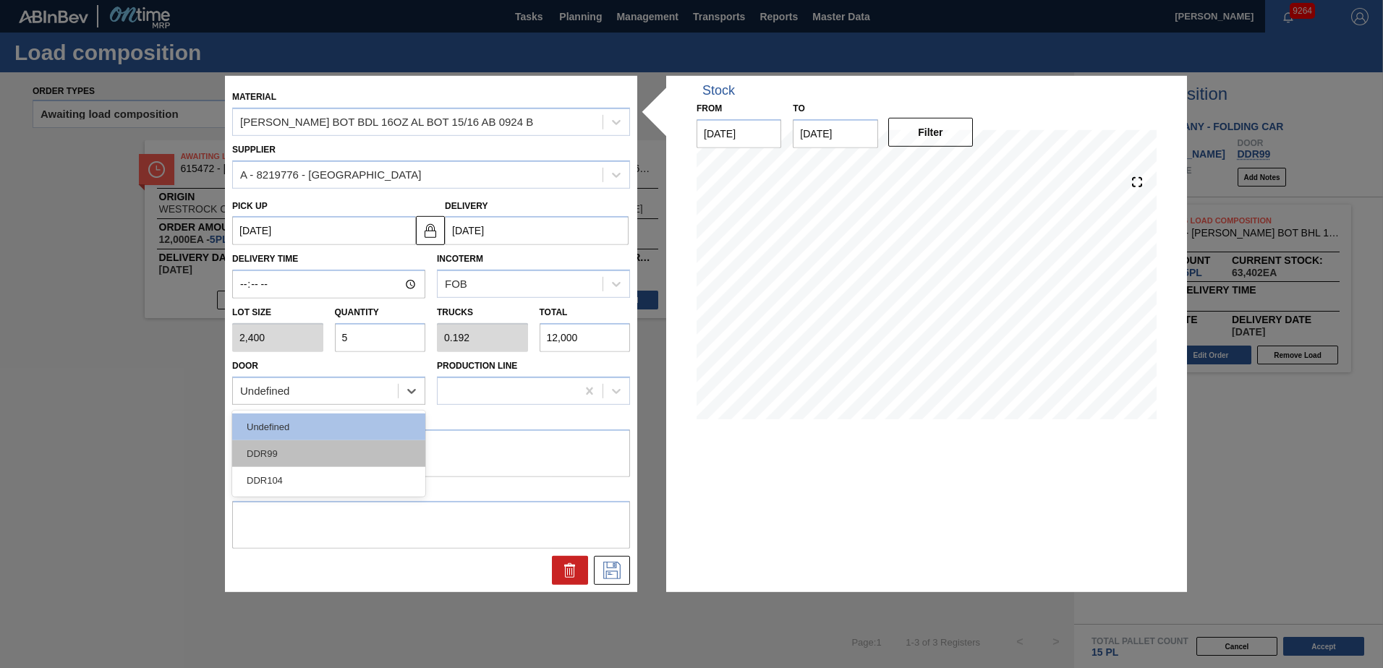
click at [303, 462] on div "DDR99" at bounding box center [328, 453] width 193 height 27
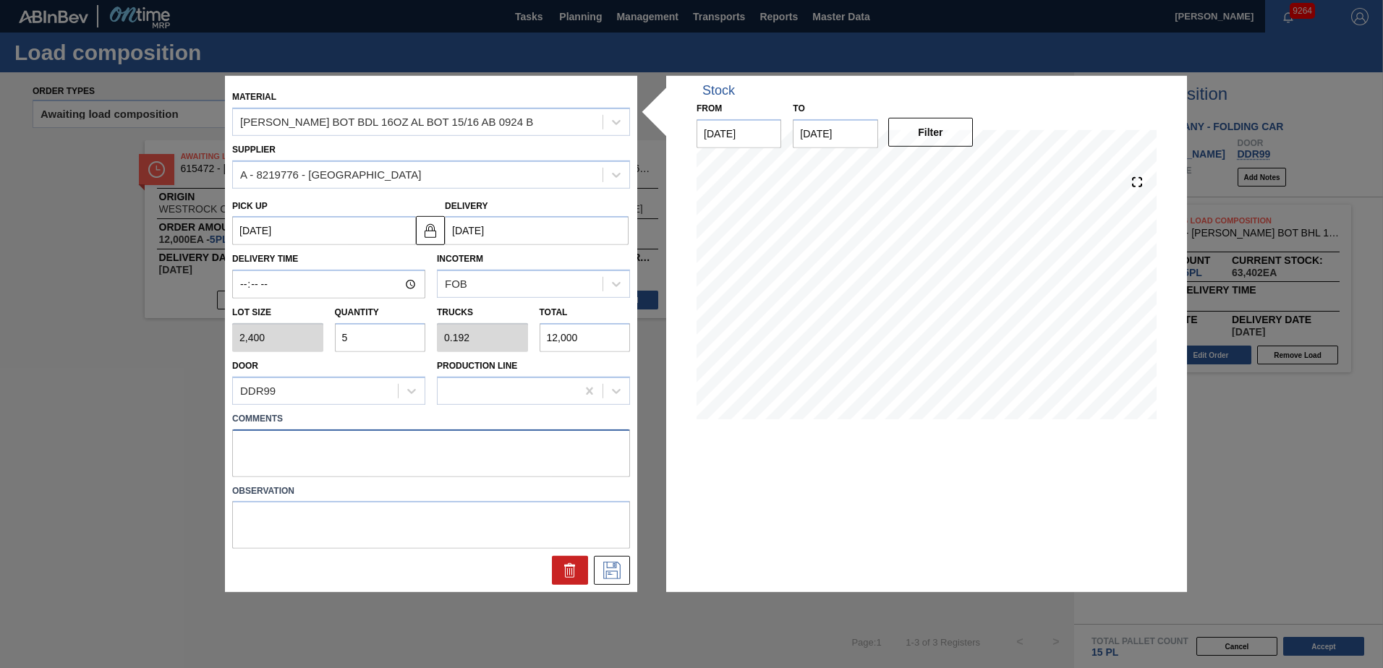
click at [304, 437] on textarea at bounding box center [431, 453] width 398 height 48
type textarea "Live unload"
click at [628, 563] on button at bounding box center [612, 570] width 36 height 29
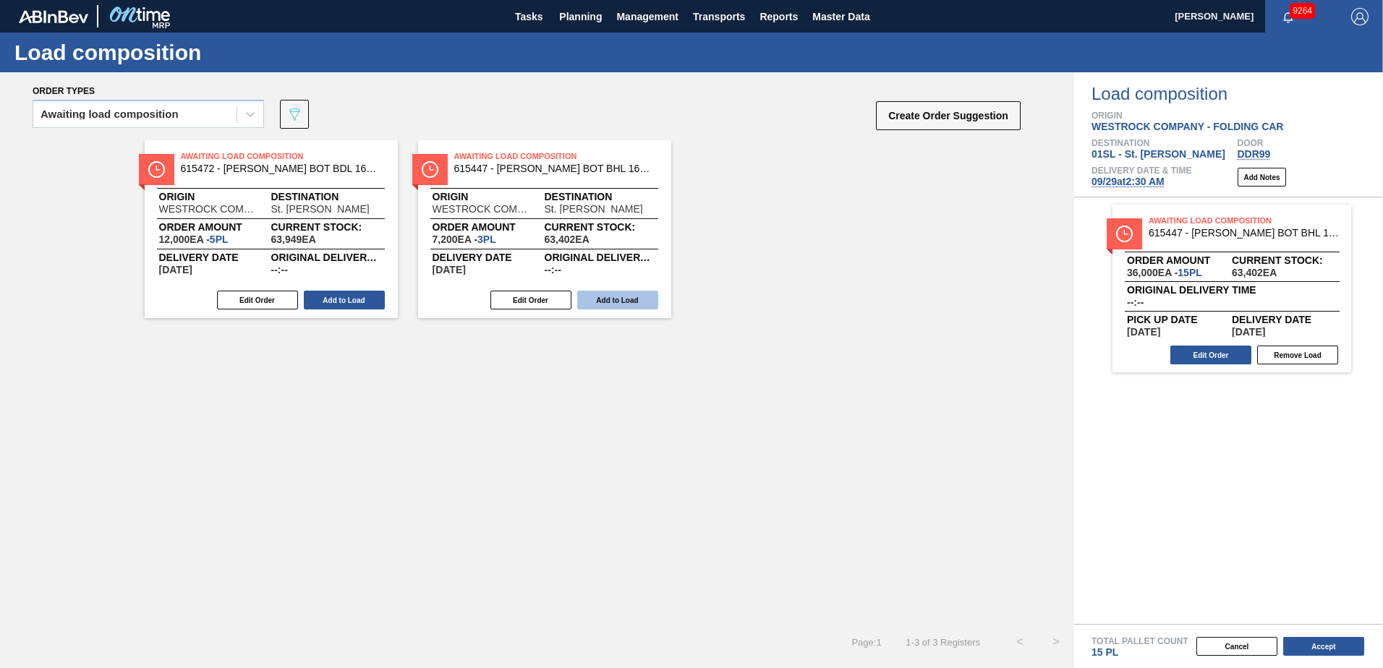
drag, startPoint x: 343, startPoint y: 300, endPoint x: 320, endPoint y: 302, distance: 23.2
click at [341, 300] on button "Add to Load" at bounding box center [344, 300] width 81 height 19
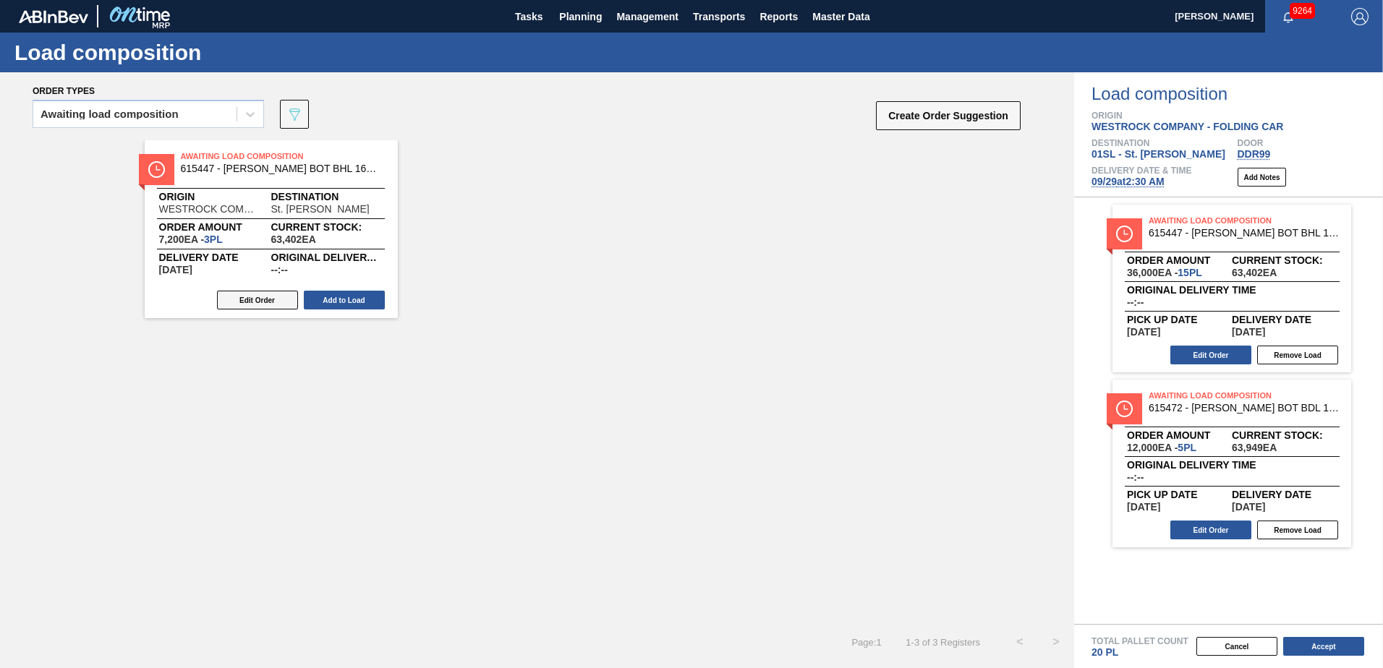
click at [264, 299] on button "Edit Order" at bounding box center [257, 300] width 81 height 19
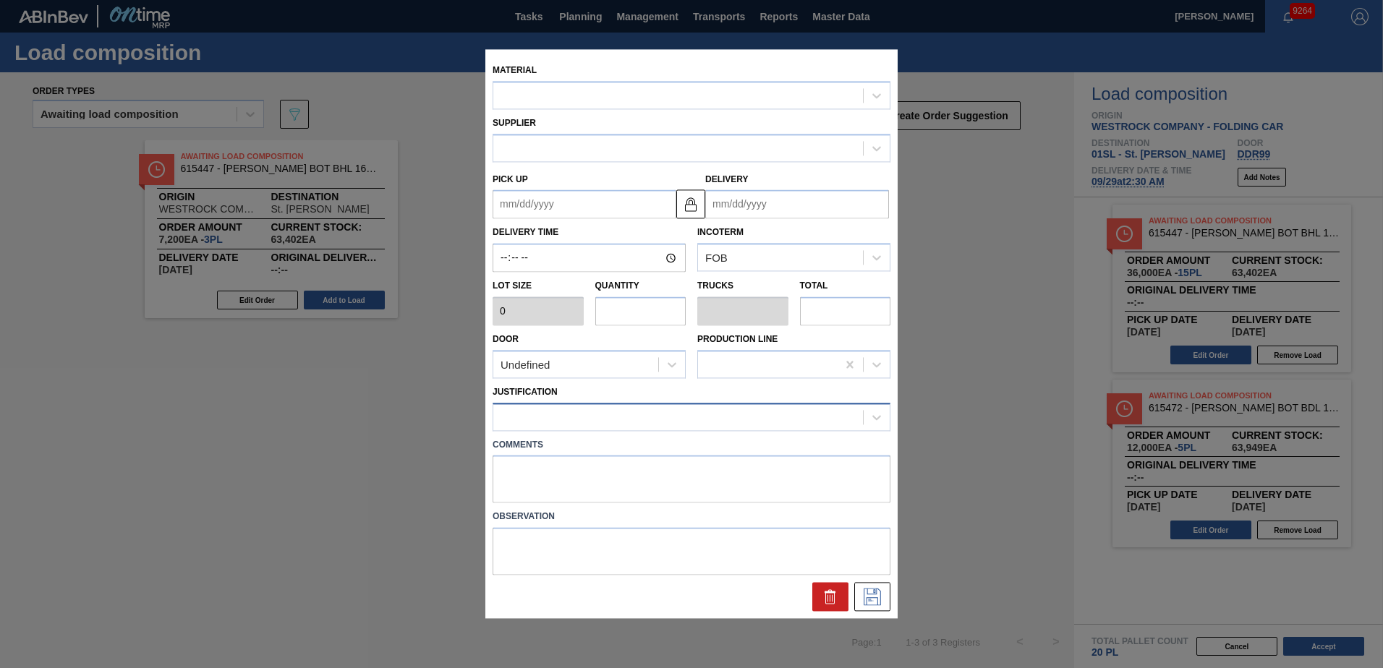
type input "2,400"
type input "3"
type input "0.115"
type input "7,200"
type up "[DATE]"
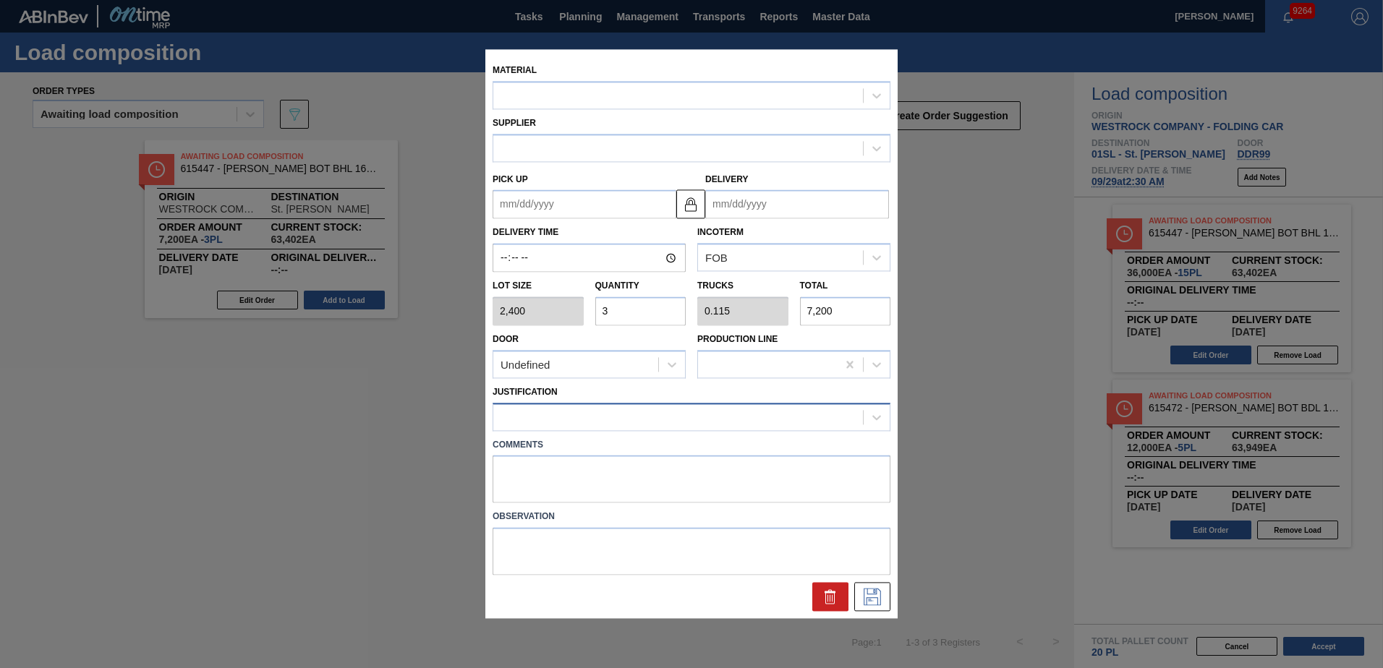
type input "[DATE]"
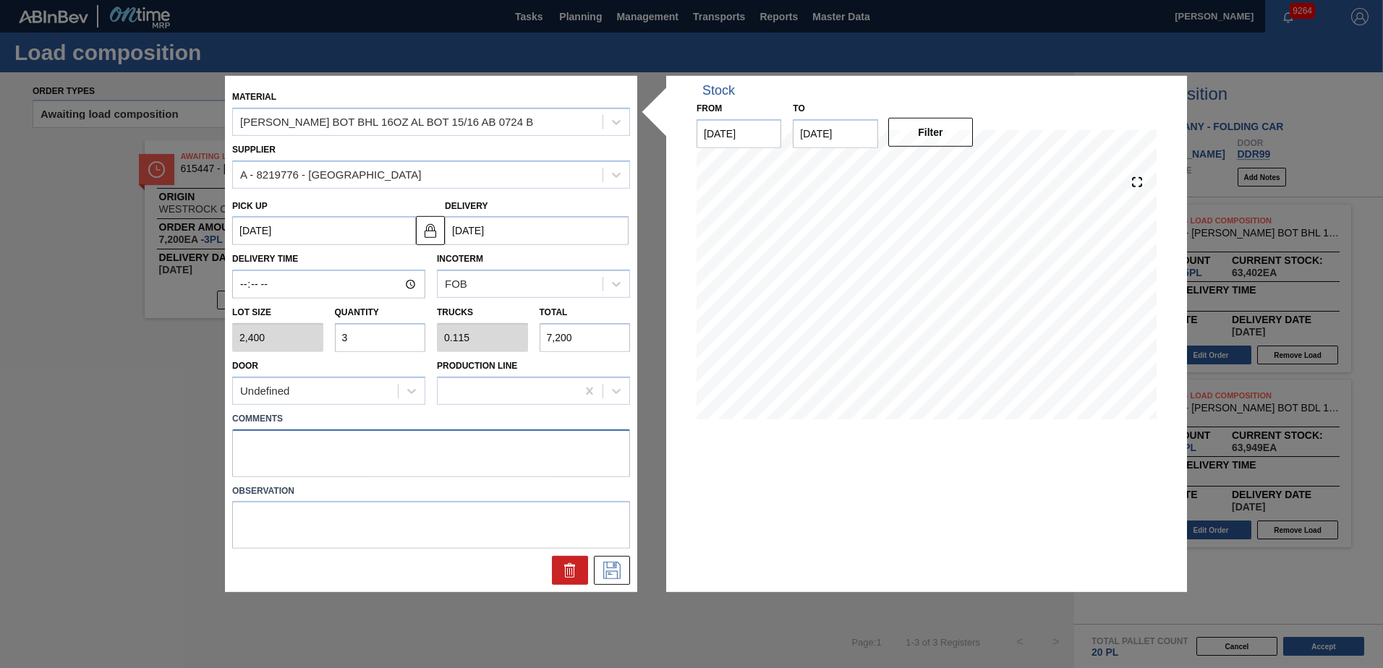
click at [262, 439] on textarea at bounding box center [431, 453] width 398 height 48
type textarea "Live unload"
click at [614, 577] on icon at bounding box center [611, 570] width 23 height 17
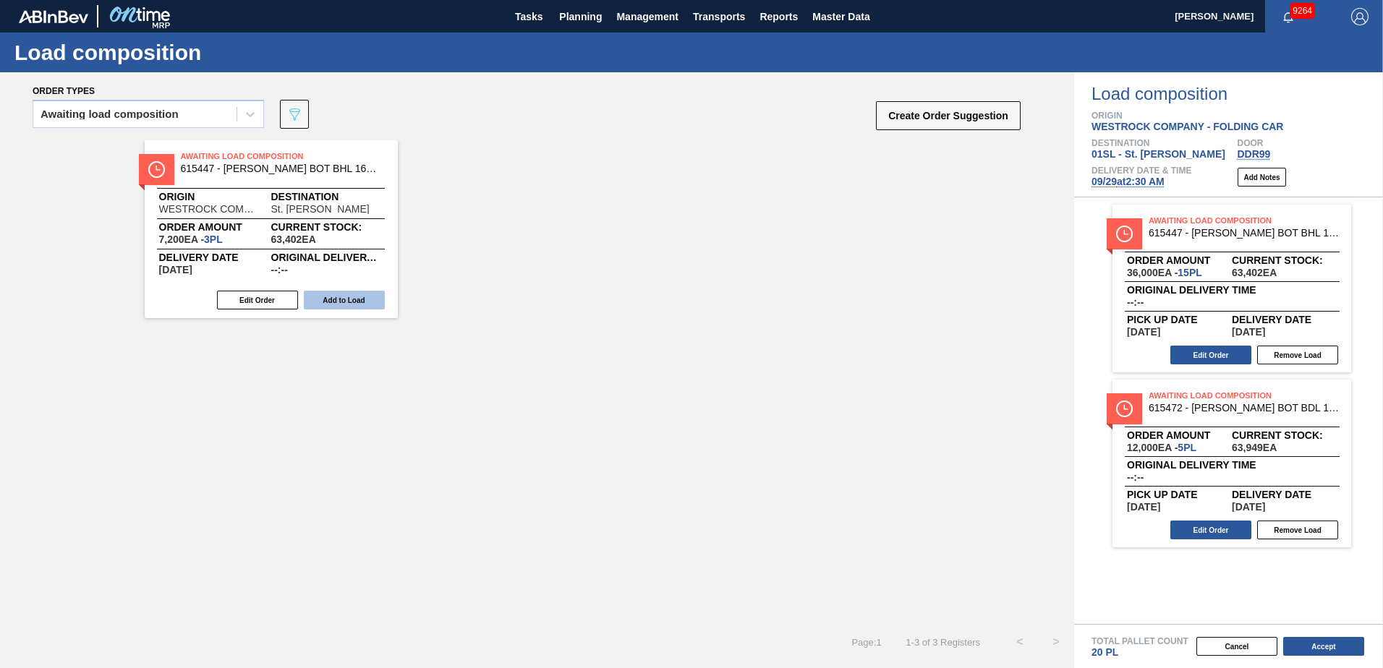
click at [358, 299] on button "Add to Load" at bounding box center [344, 300] width 81 height 19
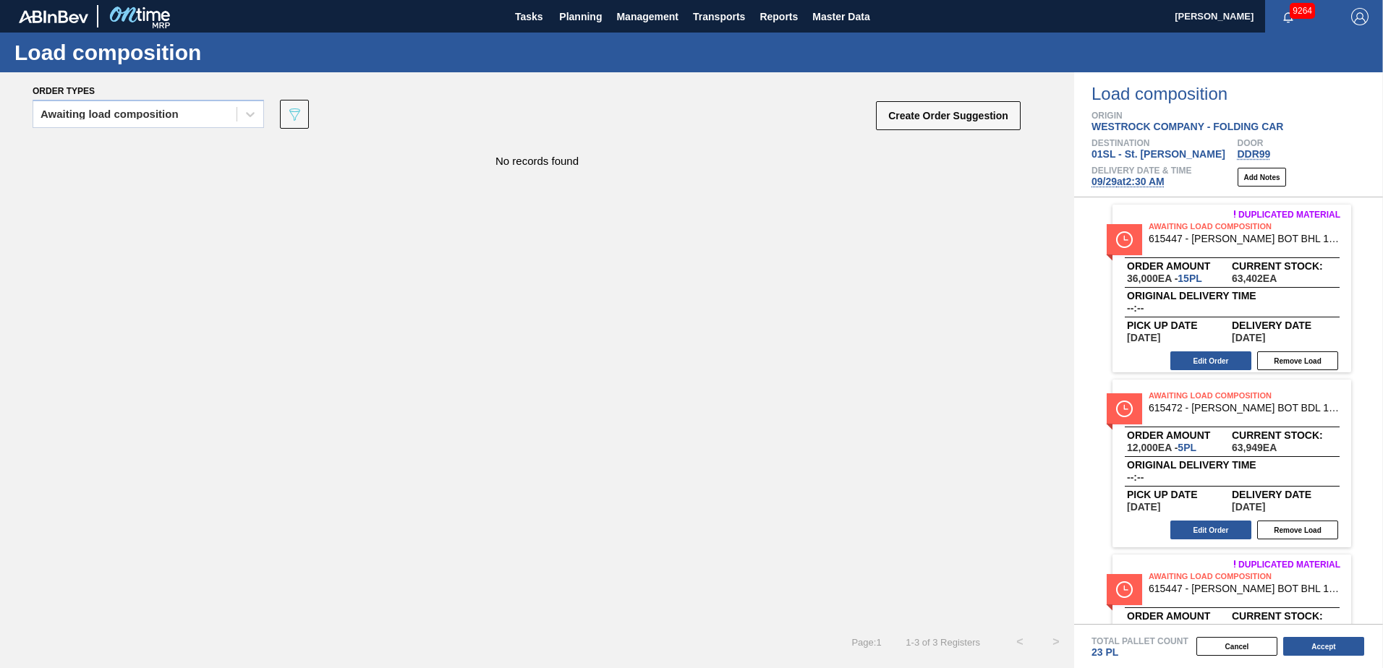
click at [954, 135] on div "Create Order Suggestion" at bounding box center [949, 119] width 145 height 38
click at [958, 120] on button "Create Order Suggestion" at bounding box center [948, 115] width 145 height 29
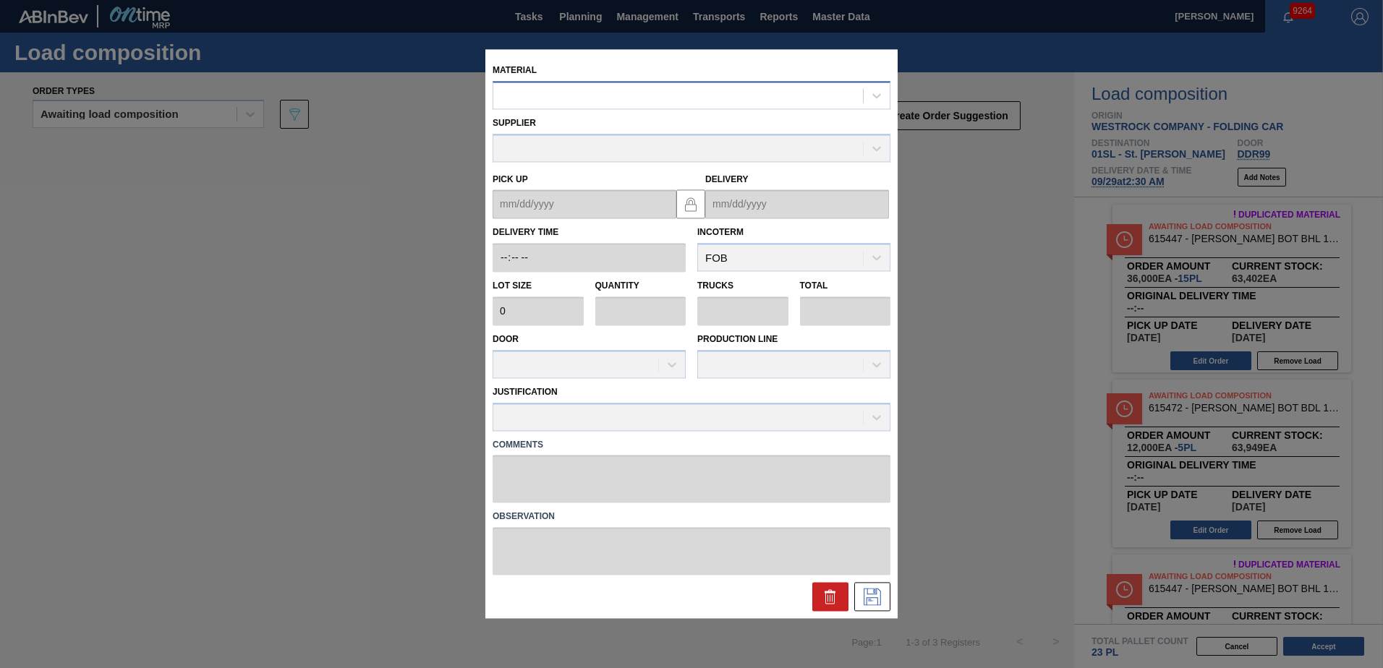
click at [688, 92] on div at bounding box center [677, 95] width 369 height 21
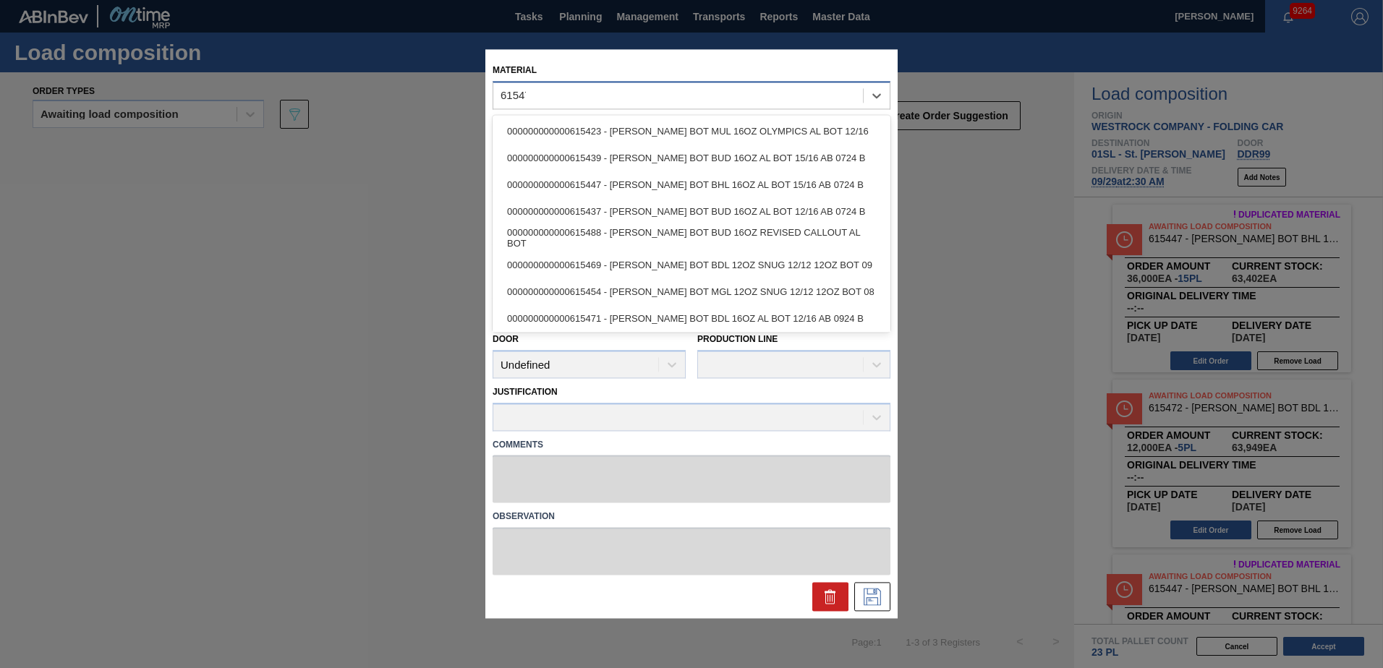
type input "615472"
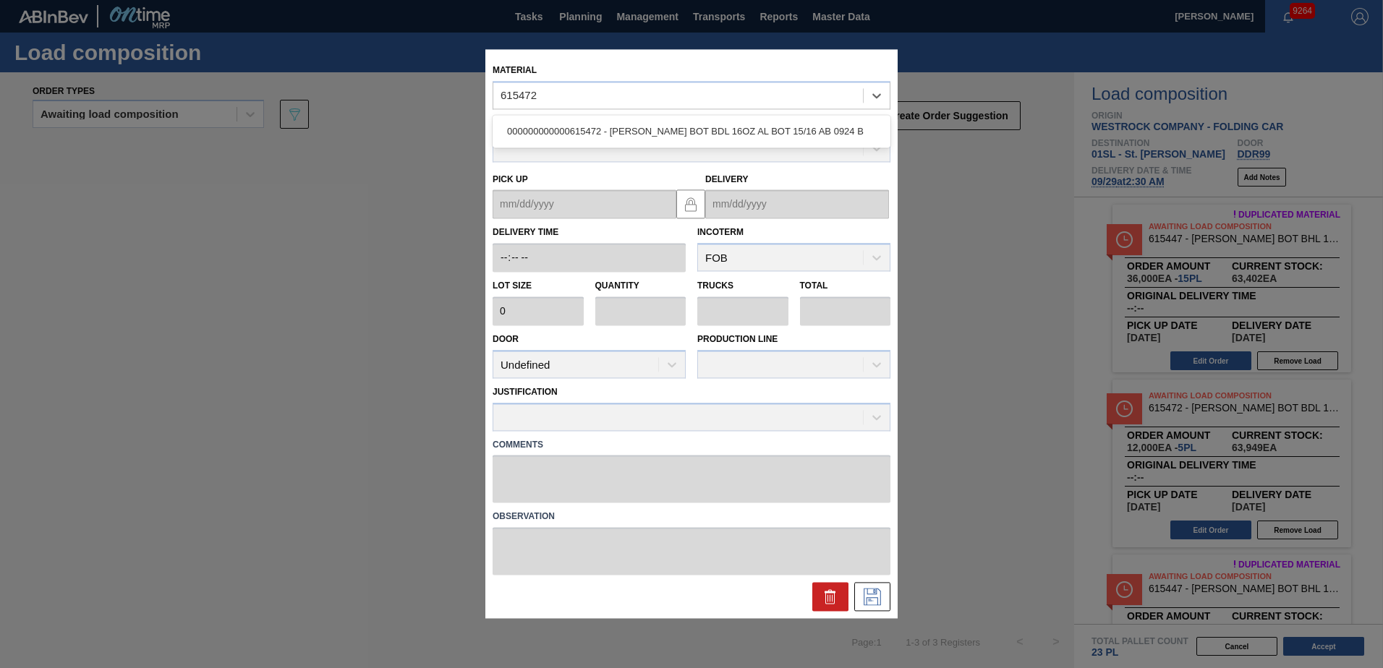
click at [702, 116] on div "000000000000615472 - [PERSON_NAME] BOT BDL 16OZ AL BOT 15/16 AB 0924 B" at bounding box center [691, 131] width 398 height 33
click at [706, 126] on div "000000000000615472 - [PERSON_NAME] BOT BDL 16OZ AL BOT 15/16 AB 0924 B" at bounding box center [691, 131] width 398 height 27
type input "2,400"
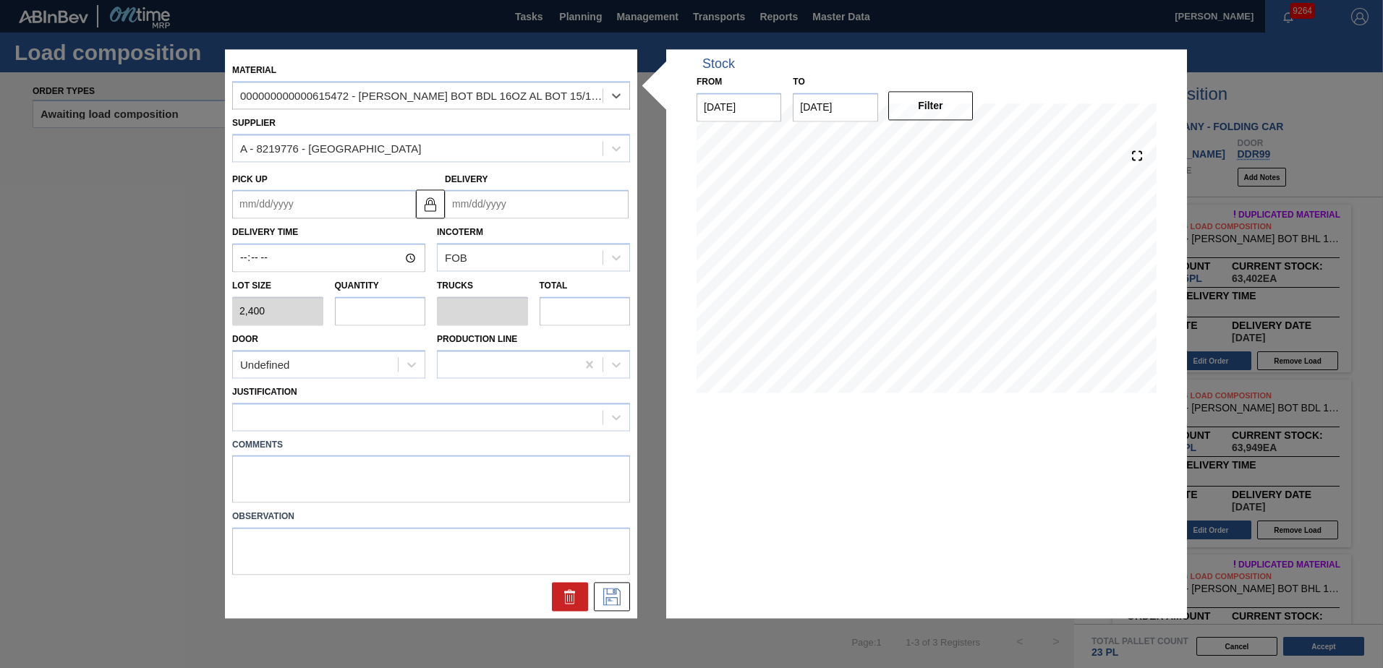
click at [527, 195] on input "Delivery" at bounding box center [537, 204] width 184 height 29
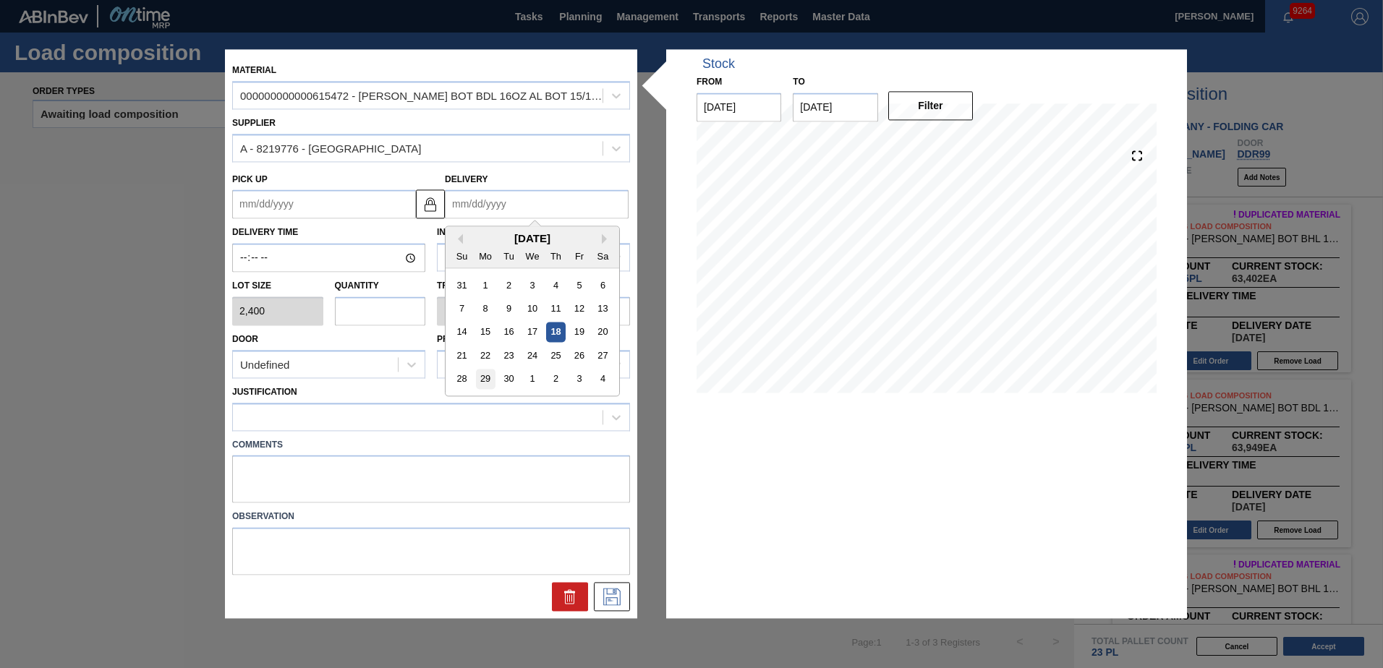
click at [487, 382] on div "29" at bounding box center [486, 379] width 20 height 20
type up "[DATE]"
type input "[DATE]"
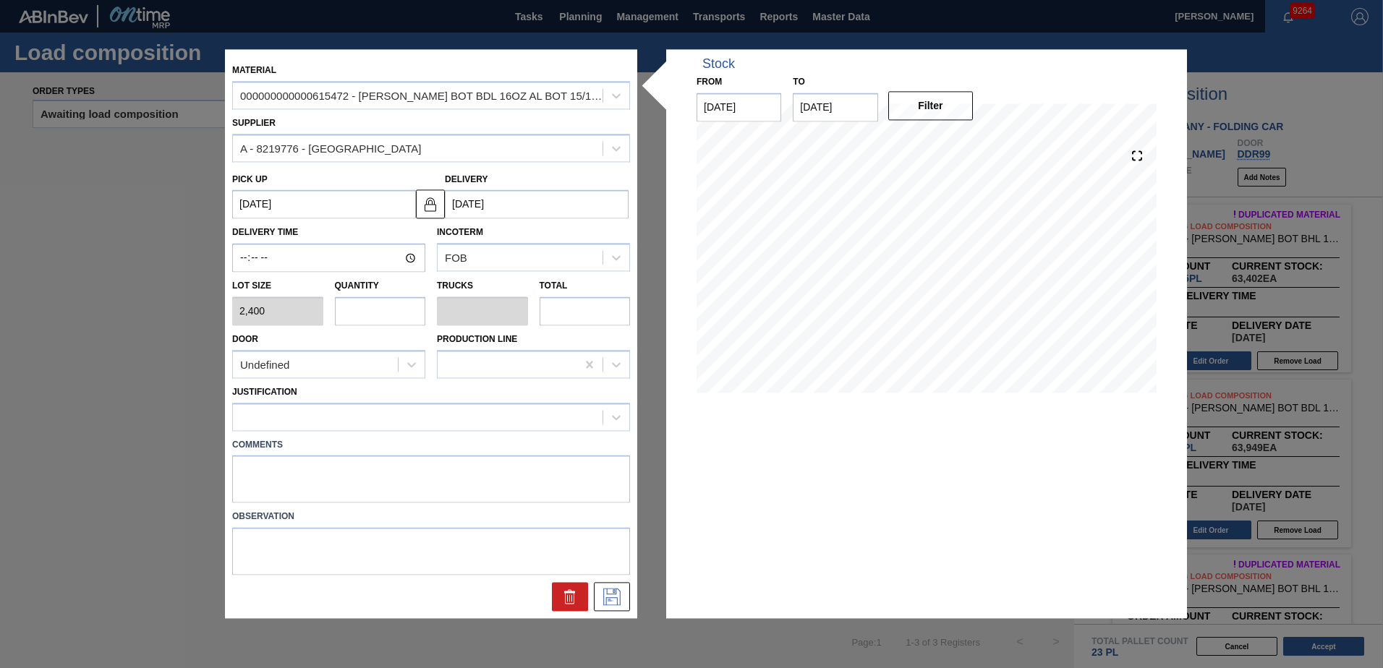
click at [388, 317] on input "text" at bounding box center [380, 310] width 91 height 29
type input "6"
type input "0.231"
type input "14,400"
type input "0"
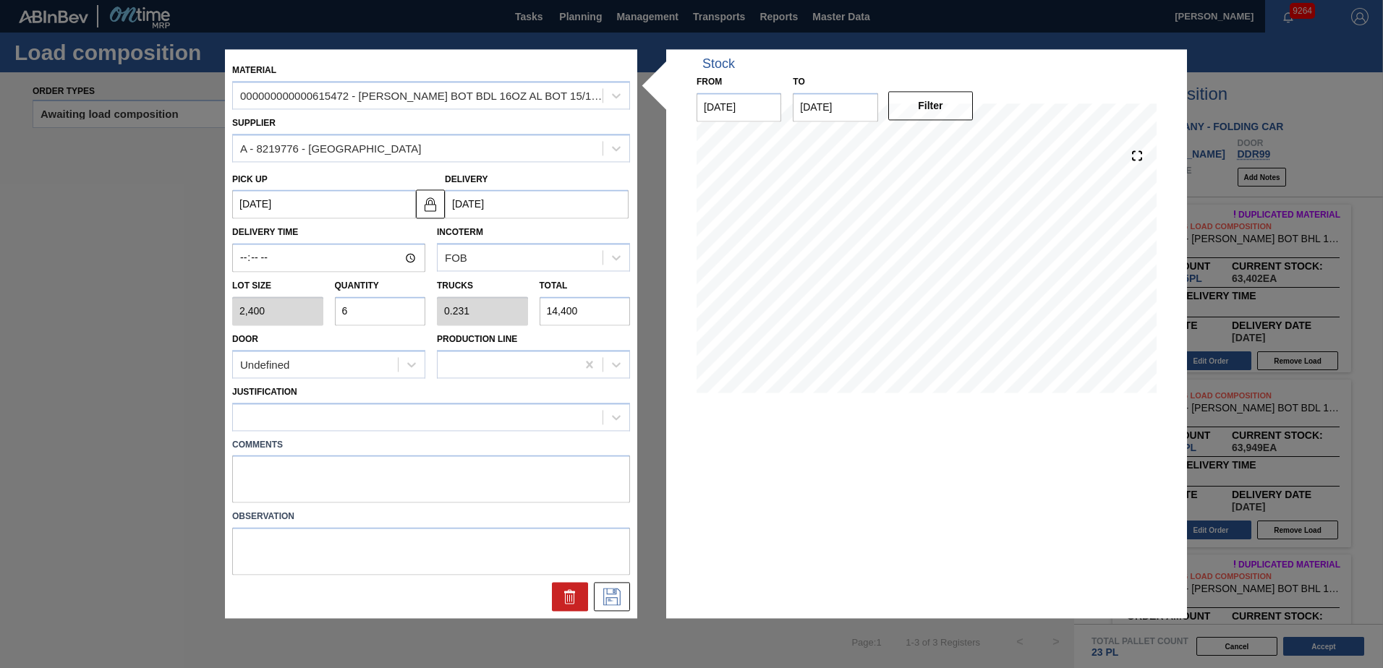
type input "0"
type input "3"
type input "0.115"
type input "7,200"
type input "3"
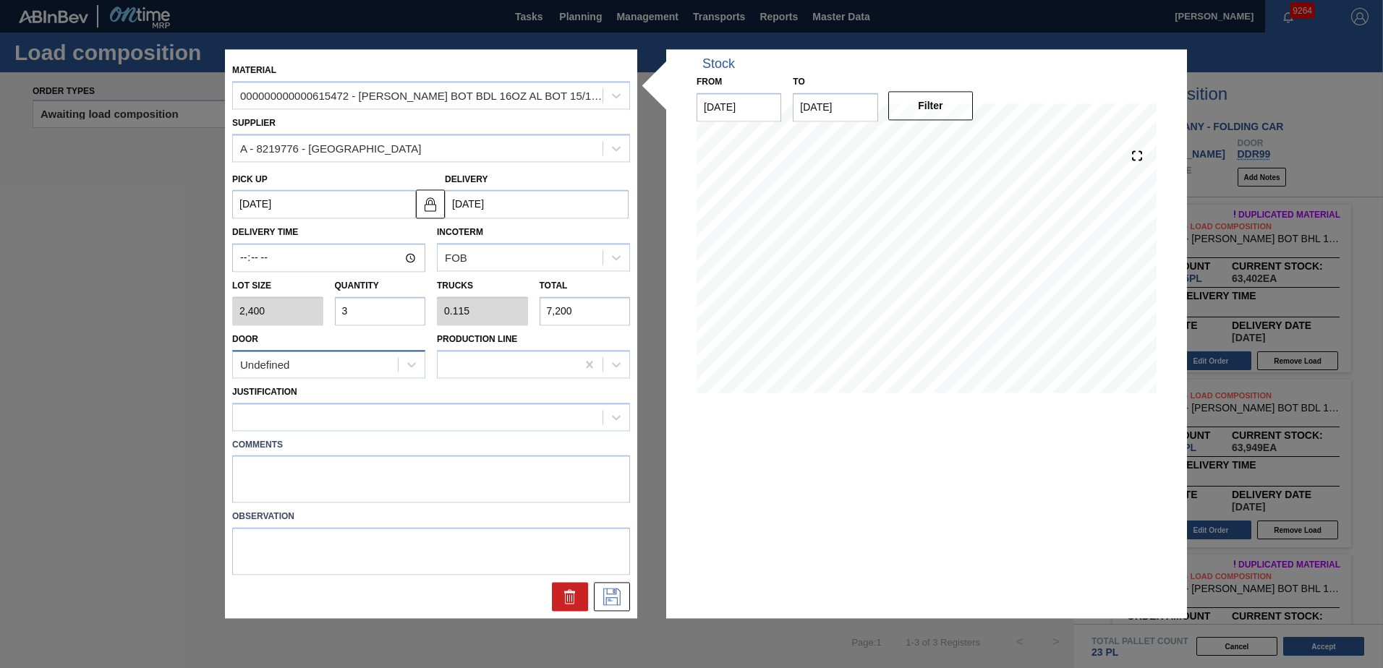
click at [337, 368] on div "Undefined" at bounding box center [315, 364] width 165 height 21
drag, startPoint x: 320, startPoint y: 453, endPoint x: 320, endPoint y: 432, distance: 20.3
click at [320, 453] on div "DDR104" at bounding box center [328, 453] width 193 height 27
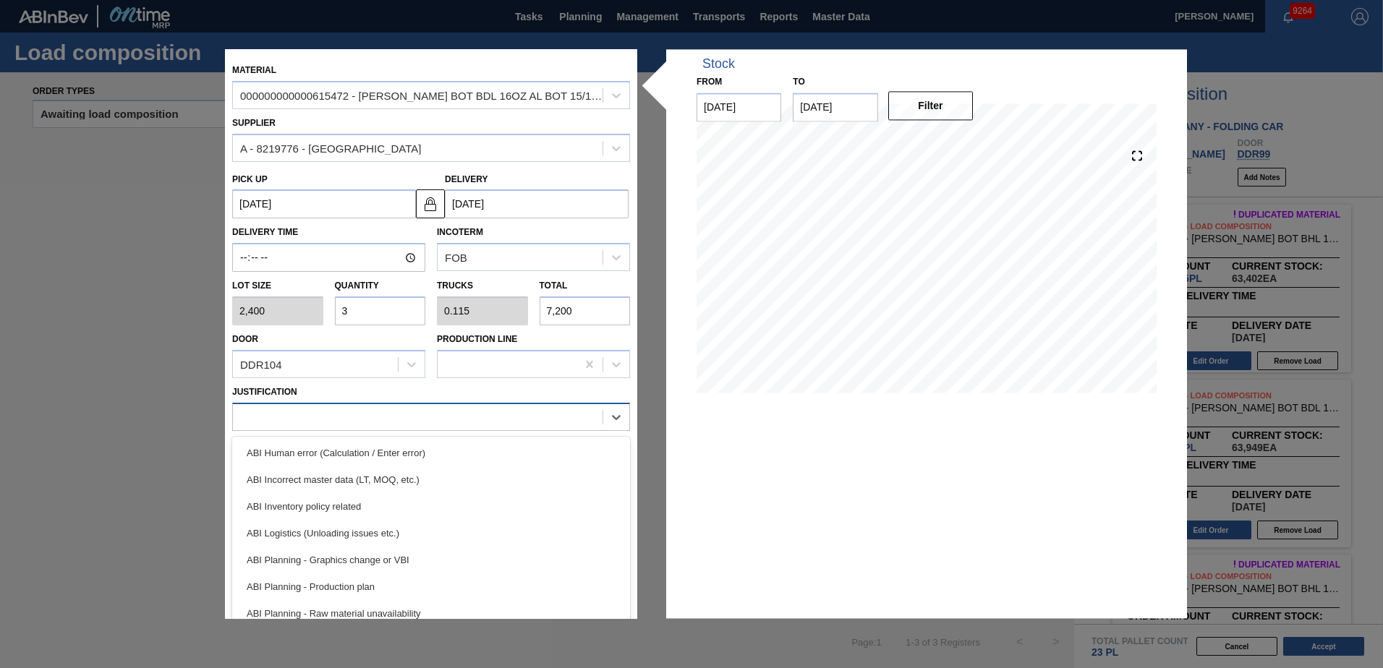
click at [330, 419] on div at bounding box center [417, 416] width 369 height 21
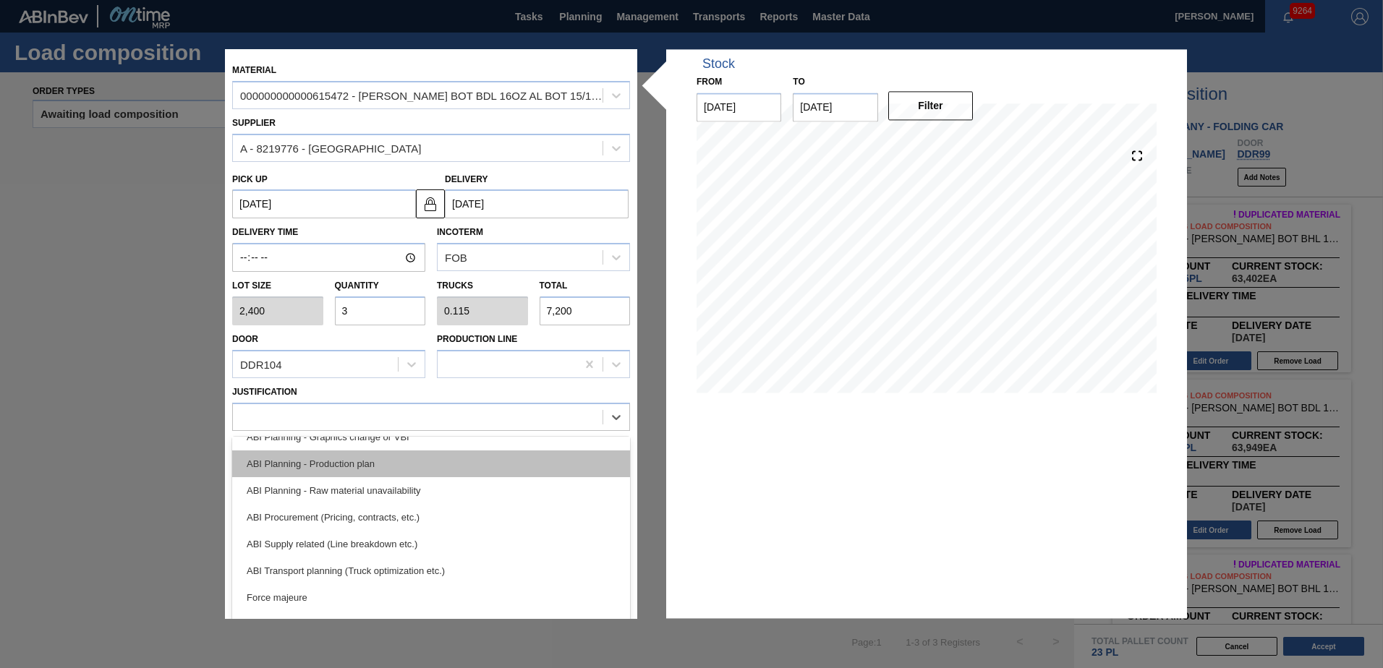
scroll to position [145, 0]
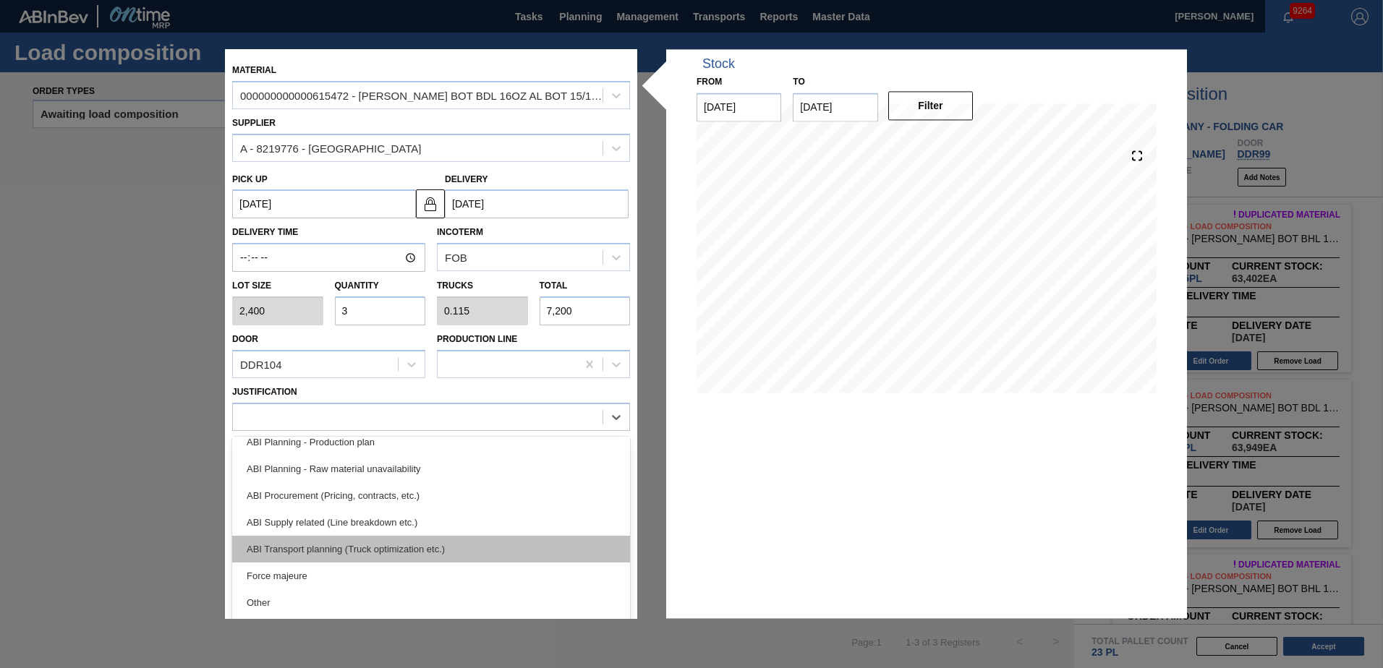
click at [384, 549] on div "ABI Transport planning (Truck optimization etc.)" at bounding box center [431, 549] width 398 height 27
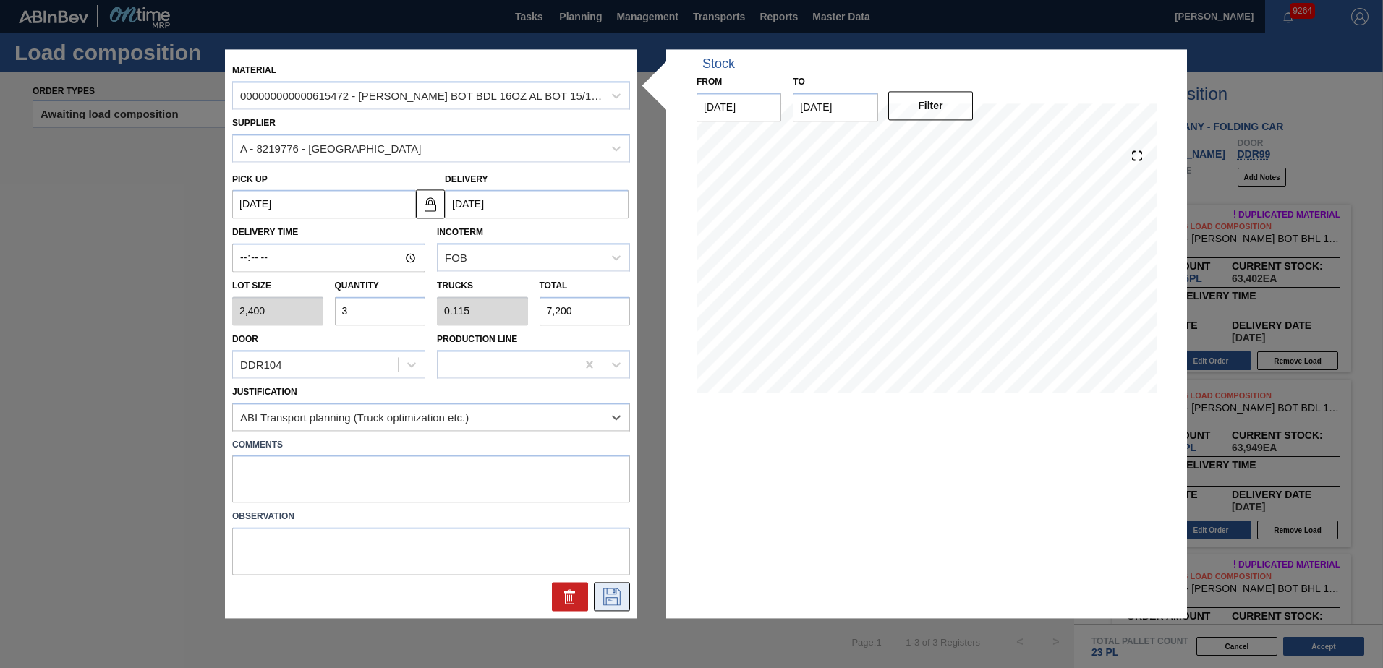
click at [602, 608] on button at bounding box center [612, 597] width 36 height 29
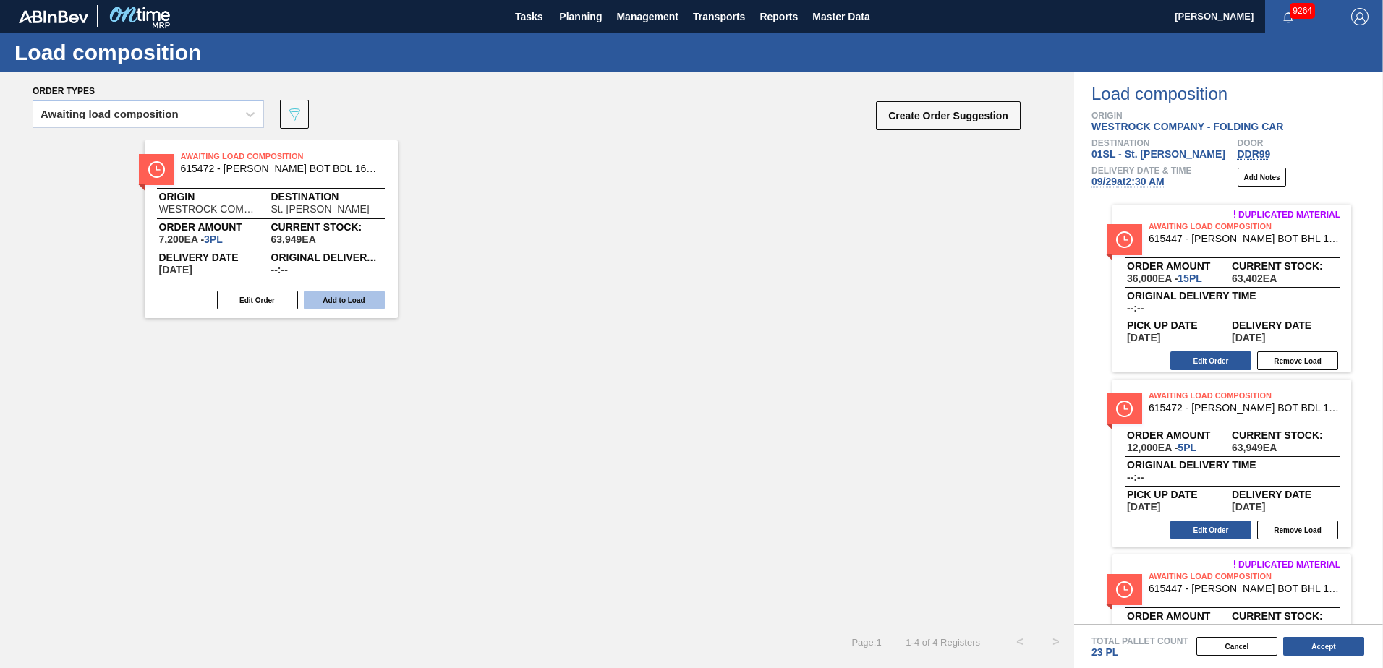
click at [350, 302] on button "Add to Load" at bounding box center [344, 300] width 81 height 19
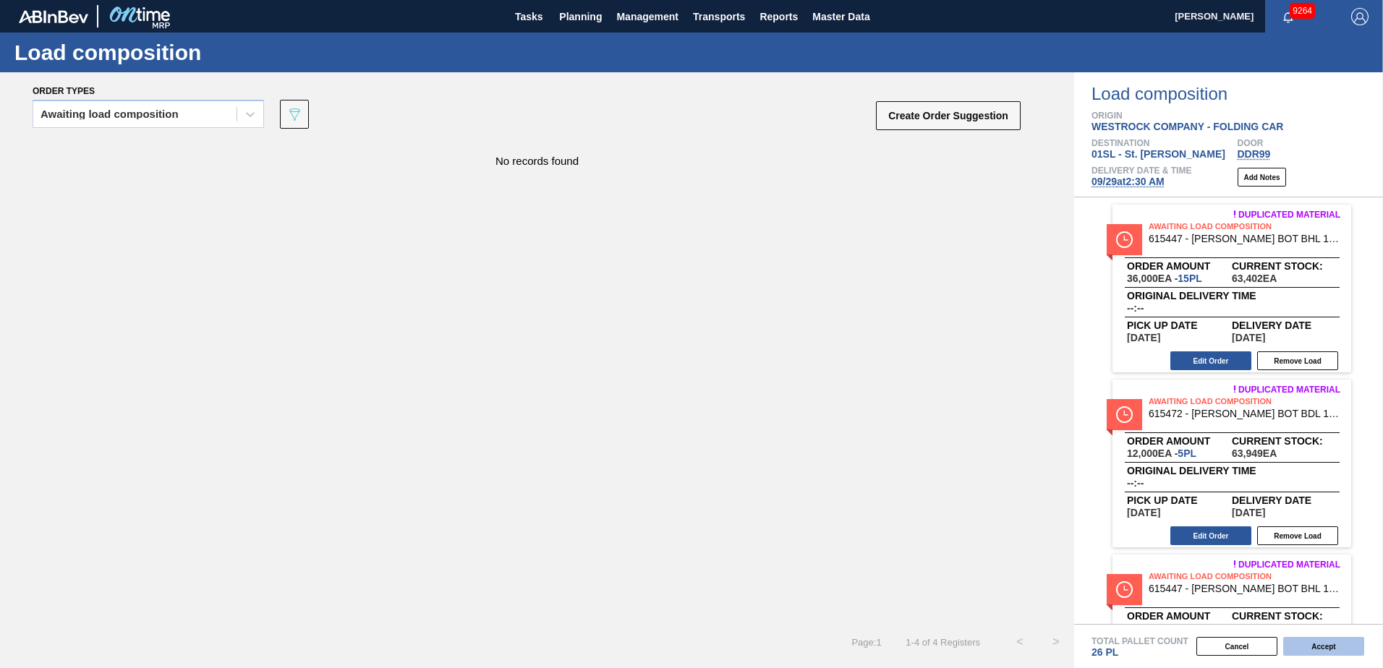
click at [1318, 647] on button "Accept" at bounding box center [1323, 646] width 81 height 19
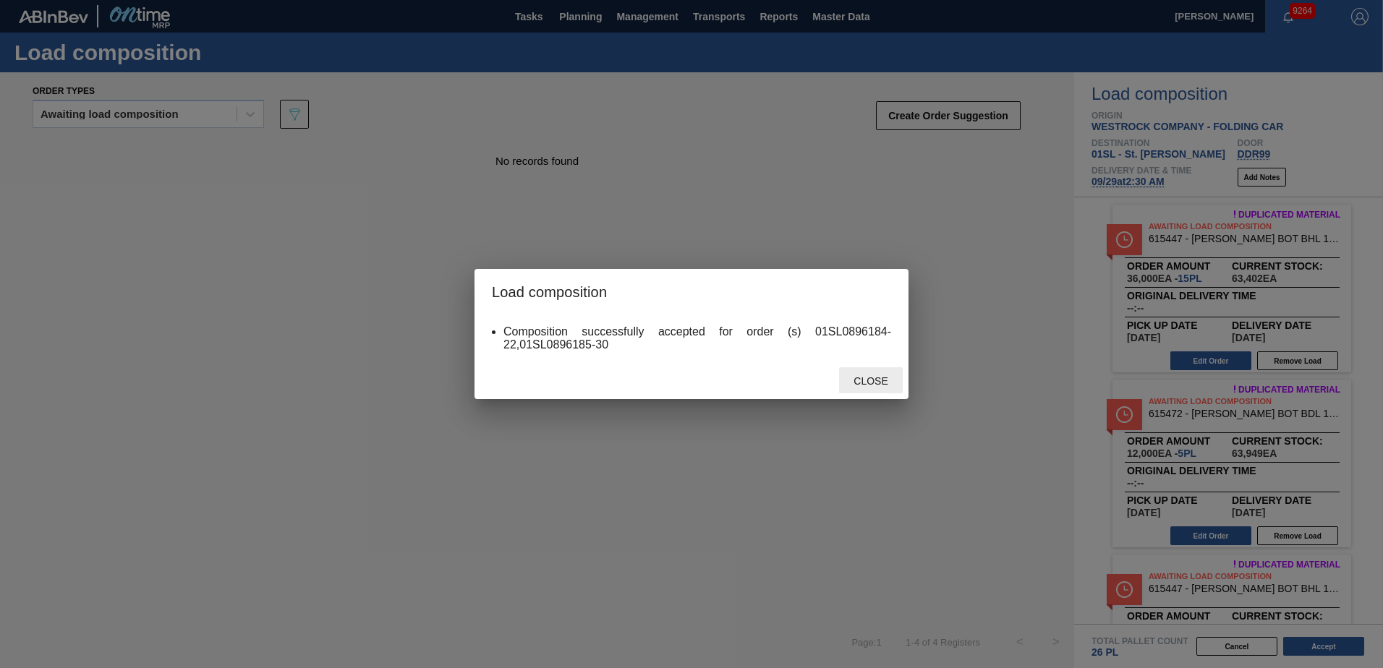
click at [848, 375] on span "Close" at bounding box center [870, 381] width 57 height 12
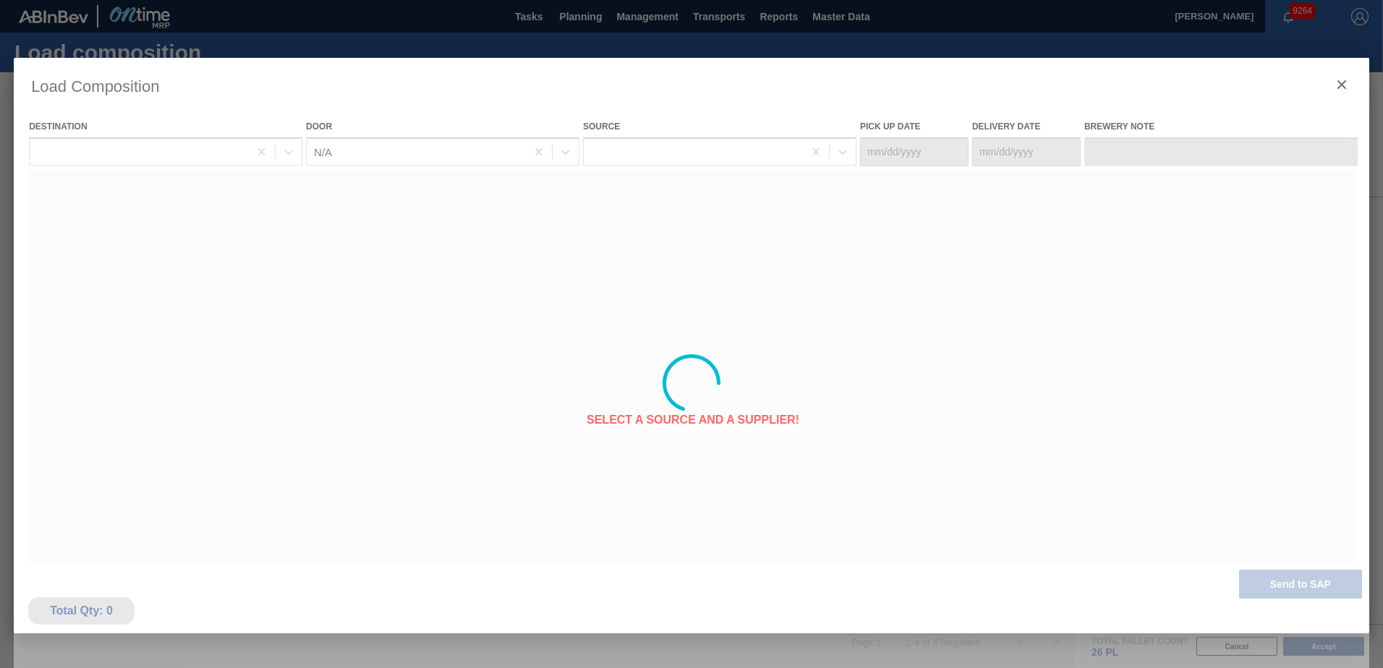
type Date "[DATE]"
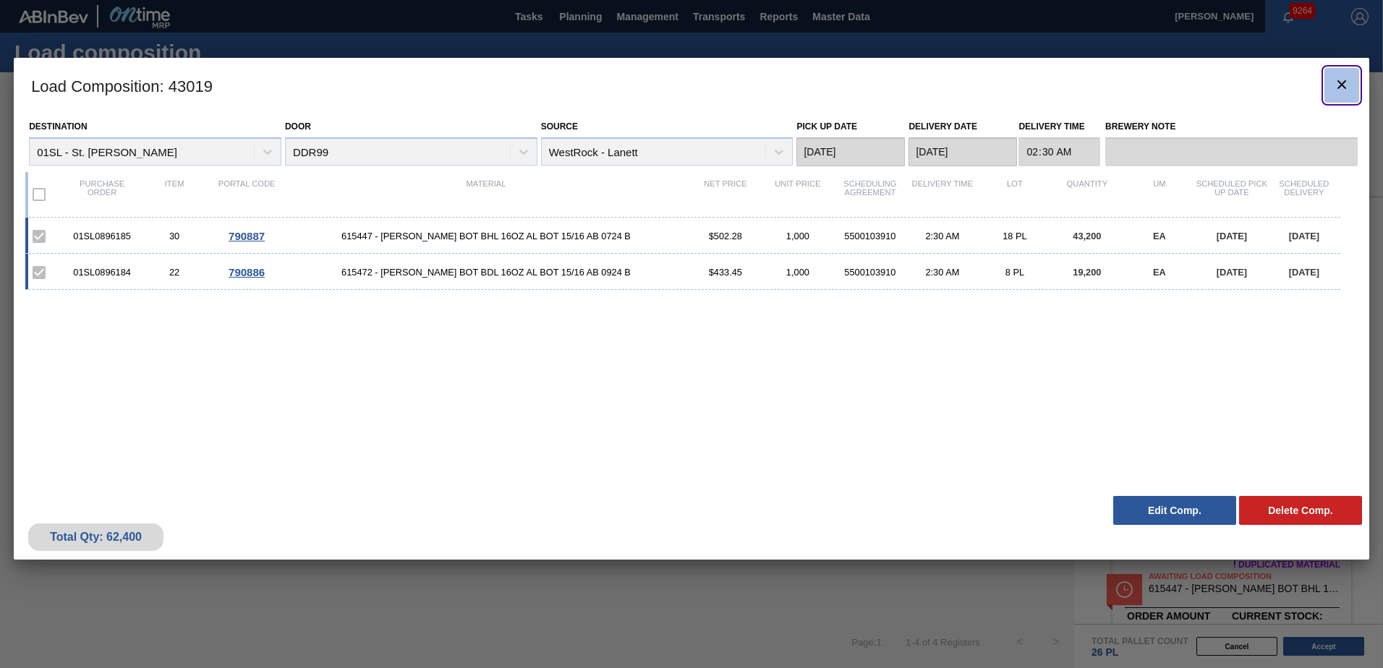
click at [1346, 80] on icon "botão de ícone" at bounding box center [1341, 84] width 17 height 17
